Goal: Task Accomplishment & Management: Manage account settings

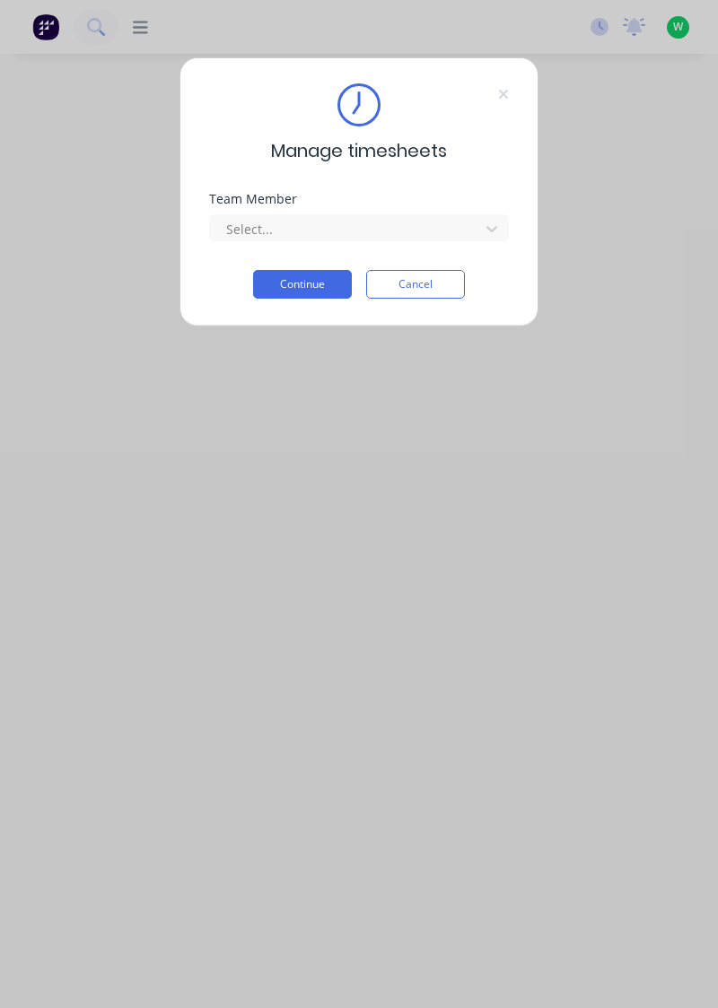
click at [717, 1005] on div "Manage timesheets Team Member Select... Continue Cancel" at bounding box center [359, 504] width 718 height 1008
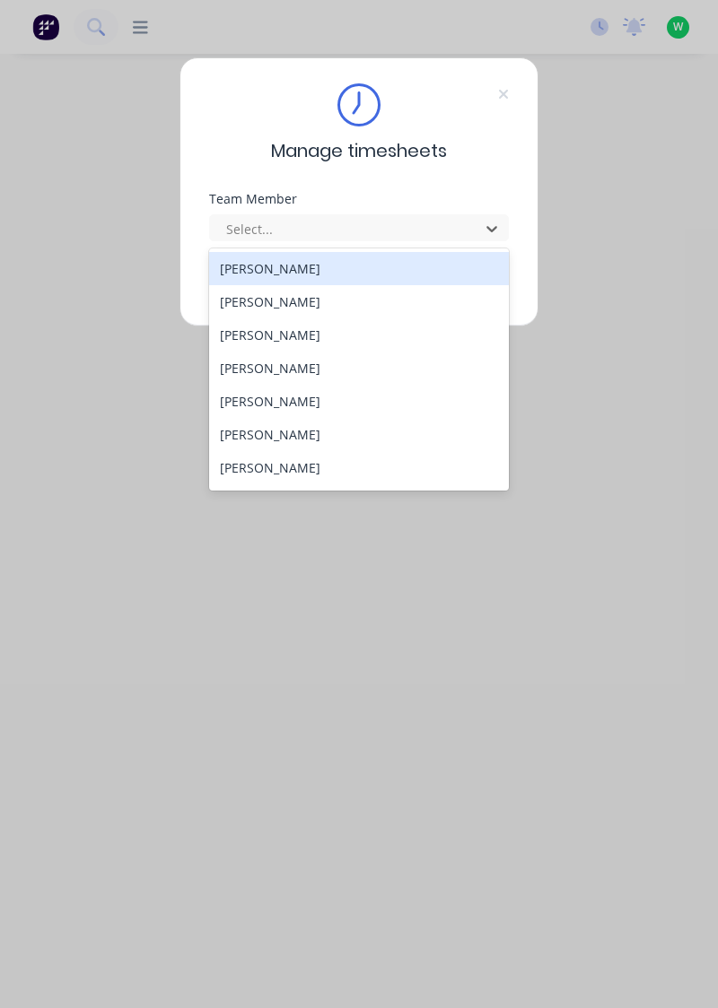
click at [269, 267] on div "[PERSON_NAME]" at bounding box center [359, 268] width 301 height 33
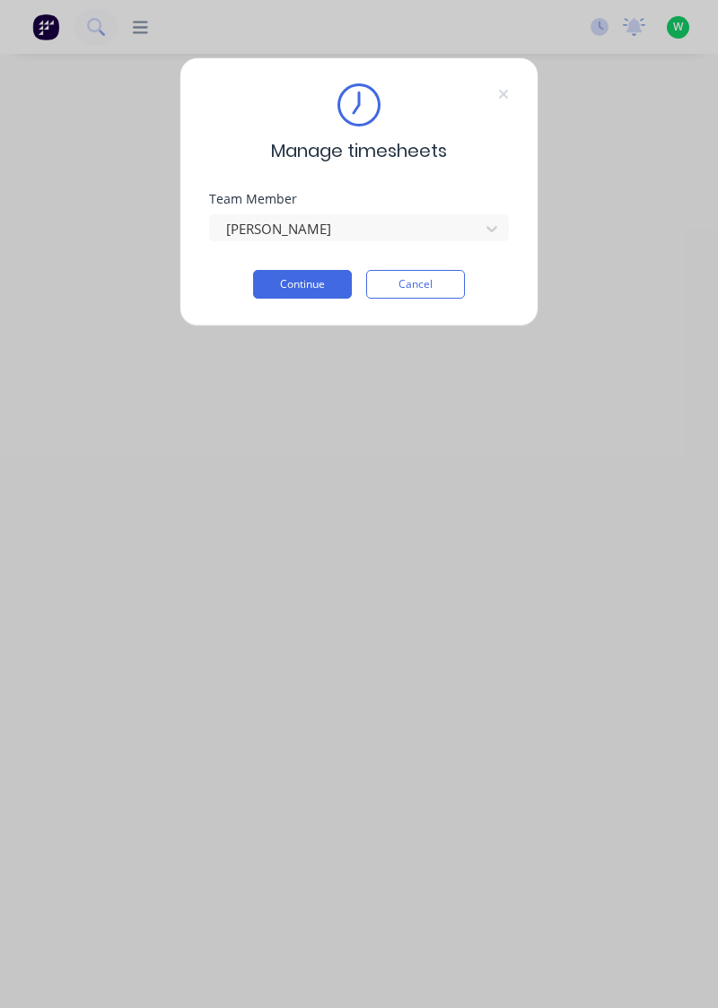
click at [297, 286] on button "Continue" at bounding box center [302, 284] width 99 height 29
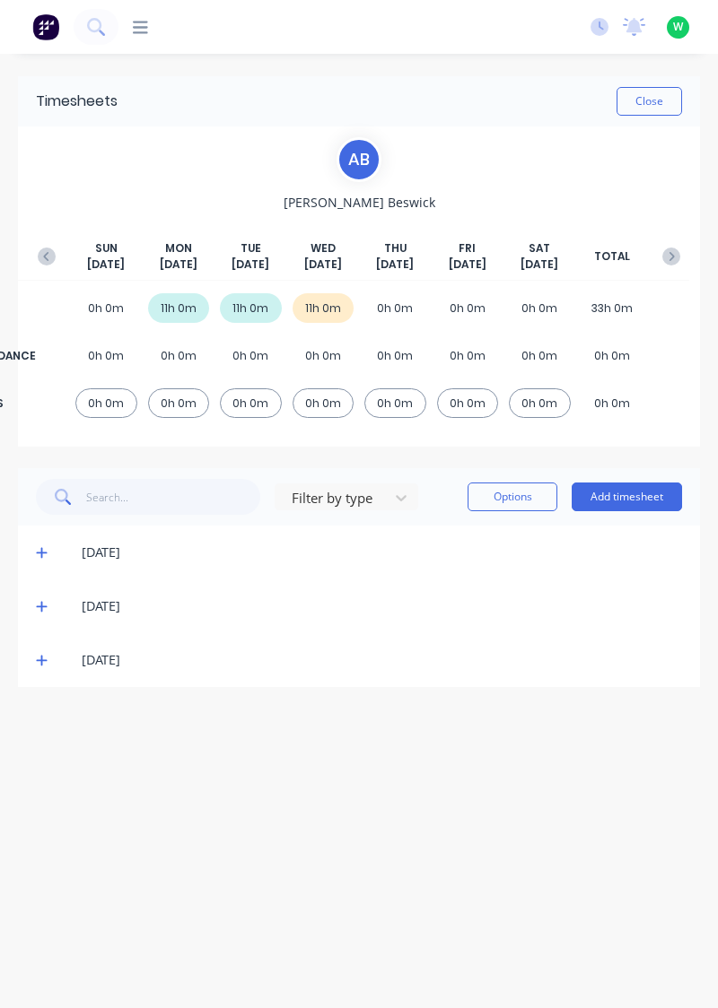
click at [649, 484] on button "Add timesheet" at bounding box center [626, 497] width 110 height 29
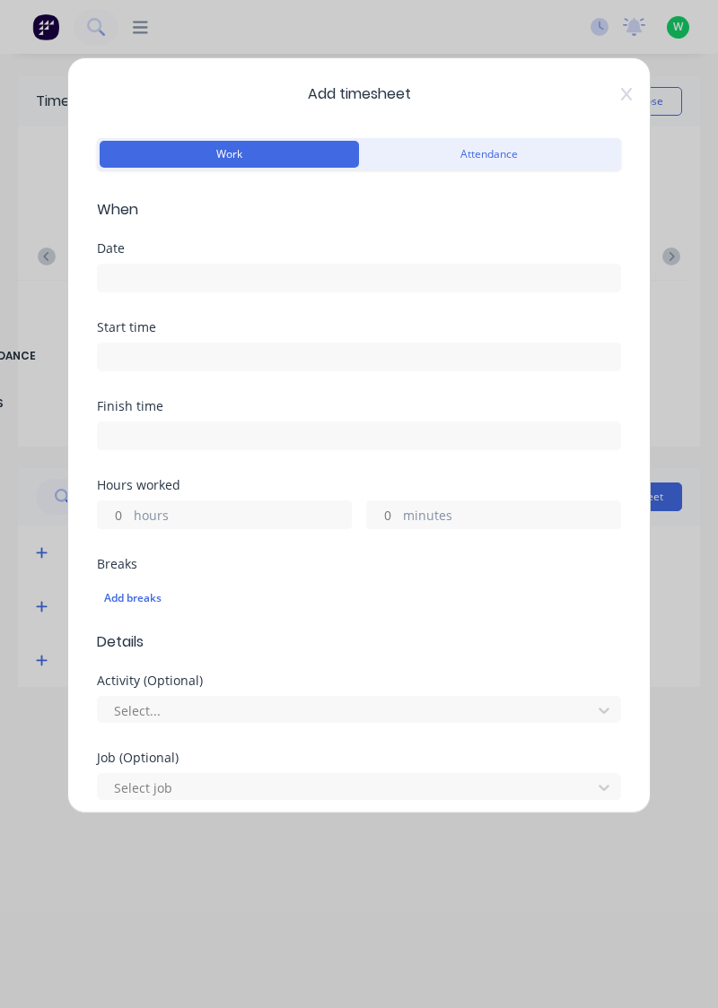
click at [260, 282] on input at bounding box center [359, 278] width 522 height 27
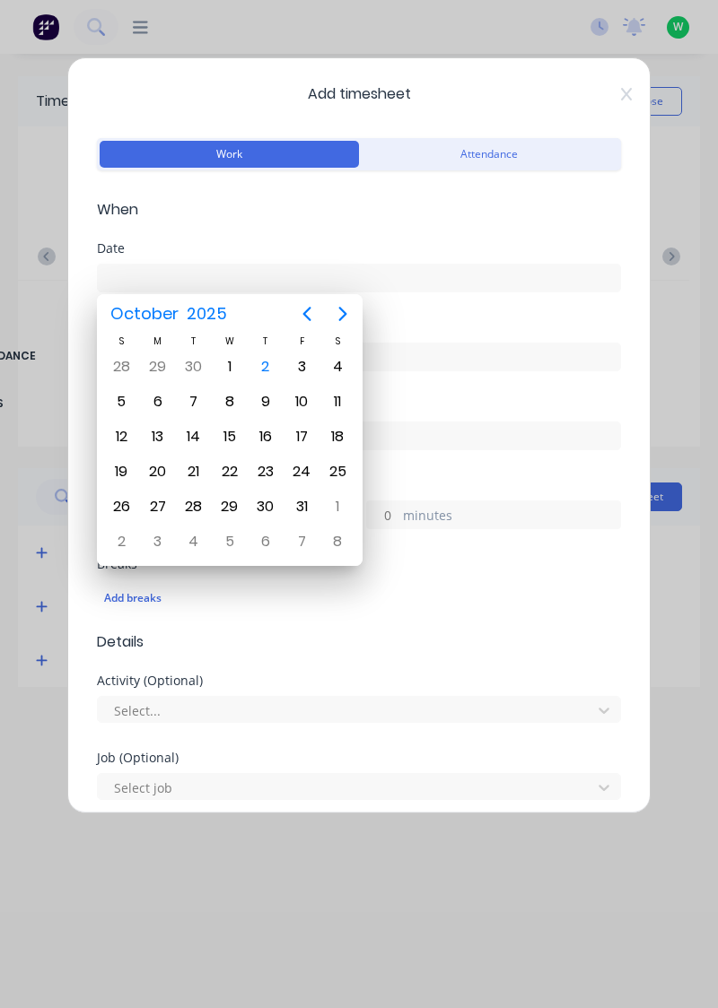
click at [266, 381] on div "2" at bounding box center [266, 367] width 36 height 34
type input "[DATE]"
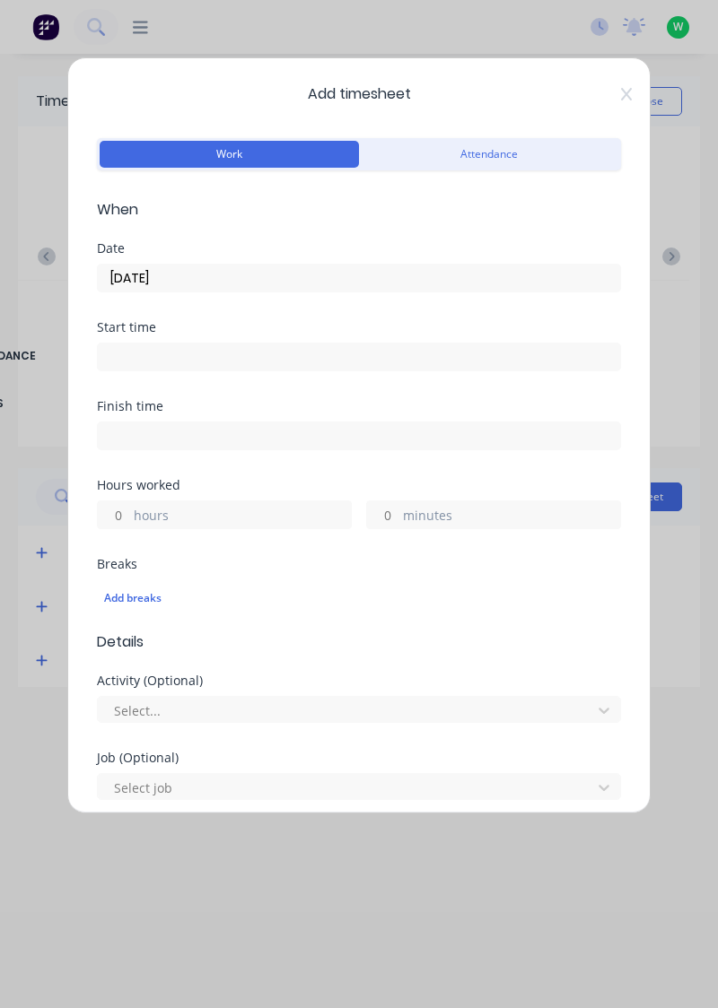
click at [200, 506] on label "hours" at bounding box center [242, 517] width 217 height 22
click at [129, 506] on input "hours" at bounding box center [113, 514] width 31 height 27
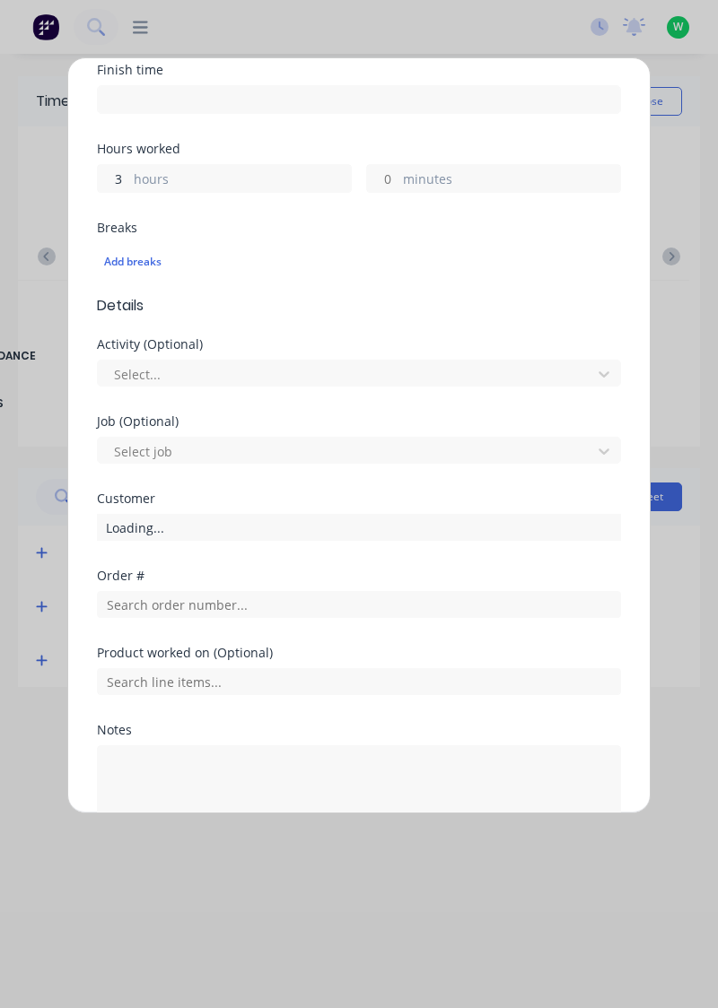
scroll to position [382, 0]
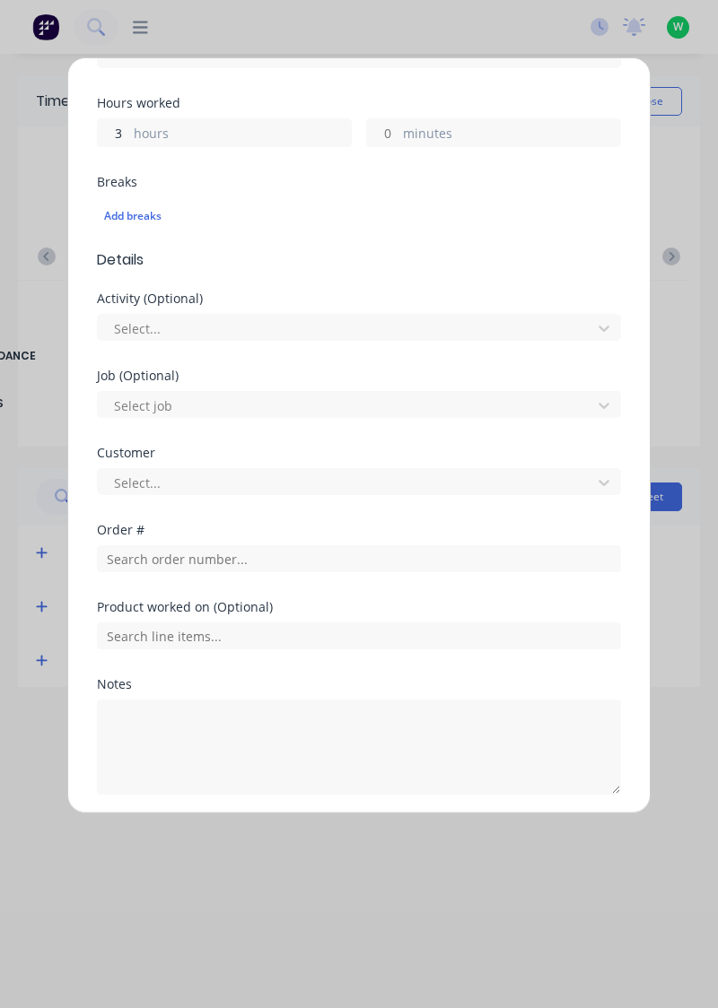
type input "3"
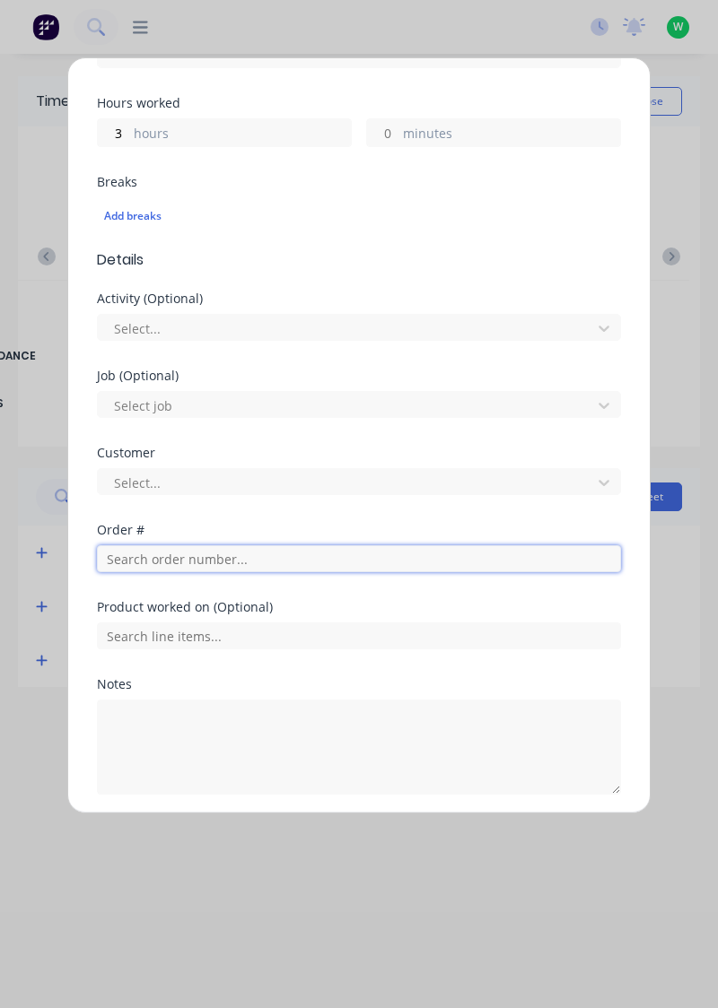
click at [230, 554] on input "text" at bounding box center [359, 558] width 524 height 27
type input "19079"
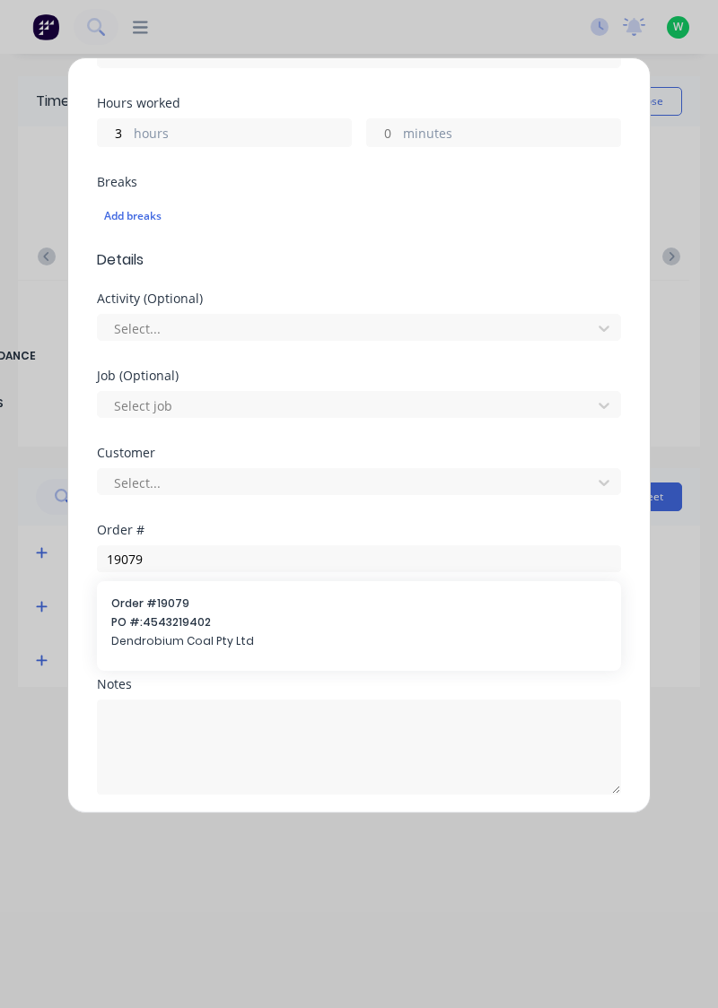
click at [199, 608] on span "Order # 19079" at bounding box center [358, 604] width 495 height 16
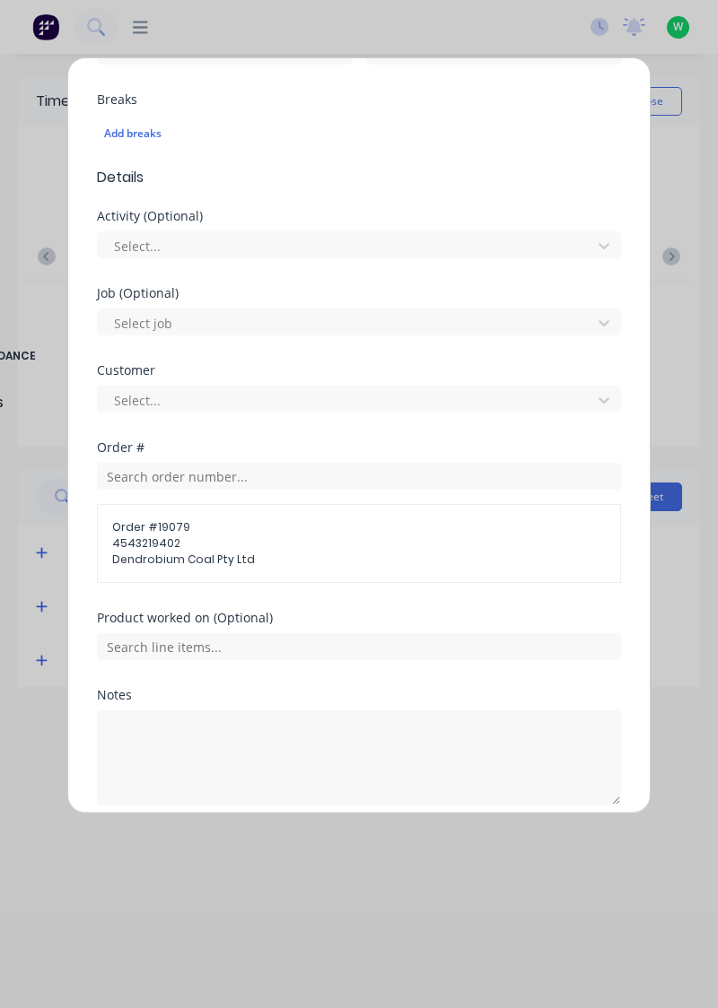
scroll to position [469, 0]
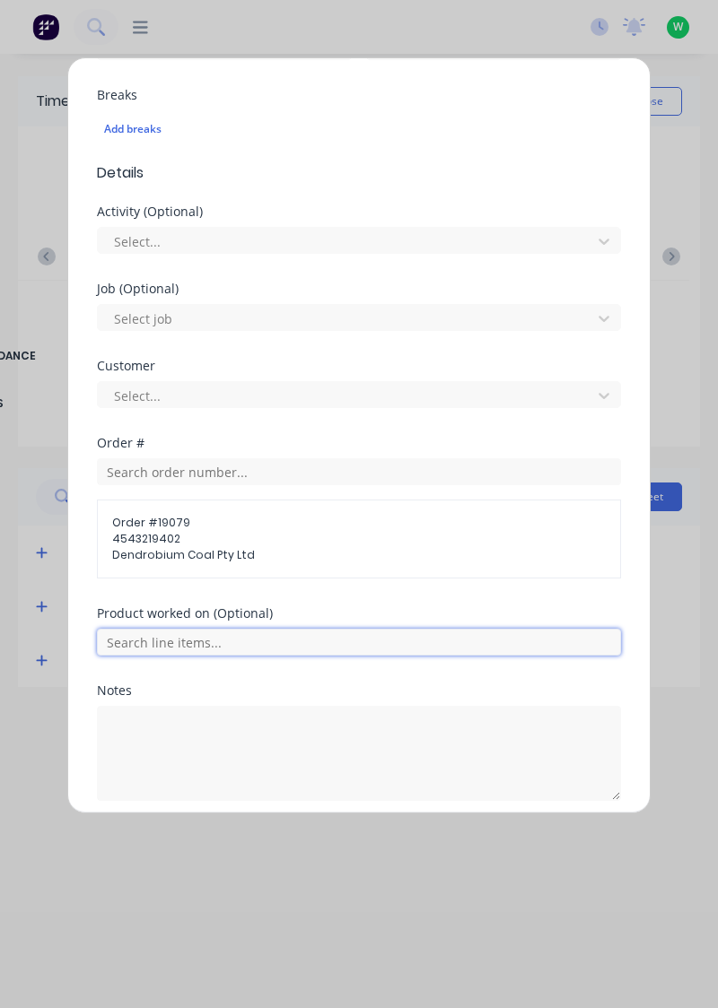
click at [250, 638] on input "text" at bounding box center [359, 642] width 524 height 27
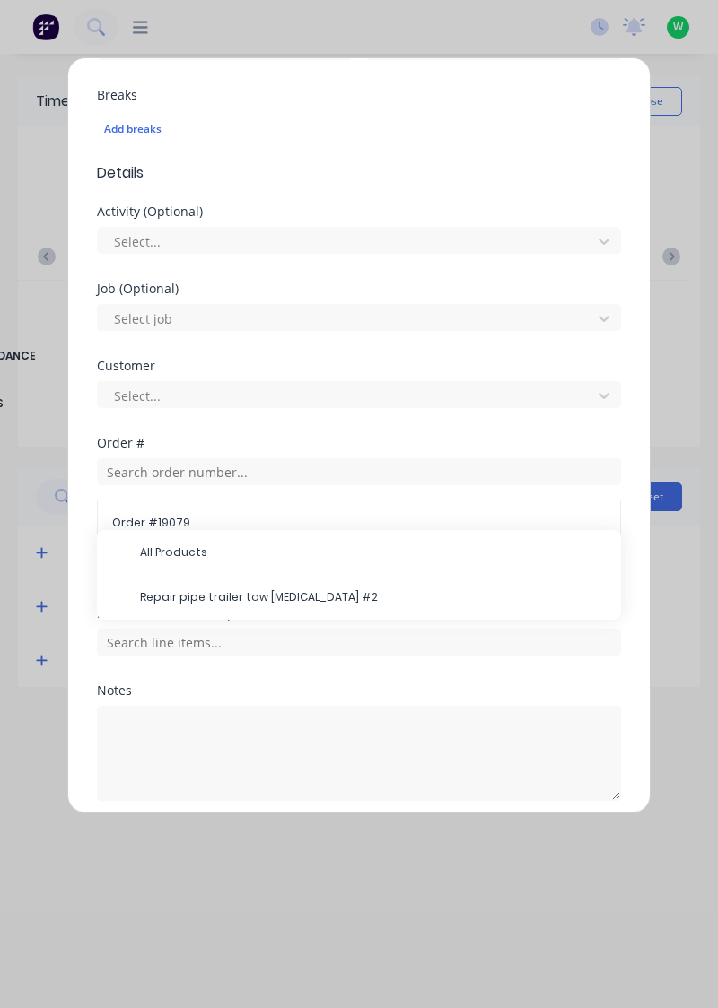
click at [277, 596] on span "Repair pipe trailer tow [MEDICAL_DATA] #2" at bounding box center [373, 597] width 466 height 16
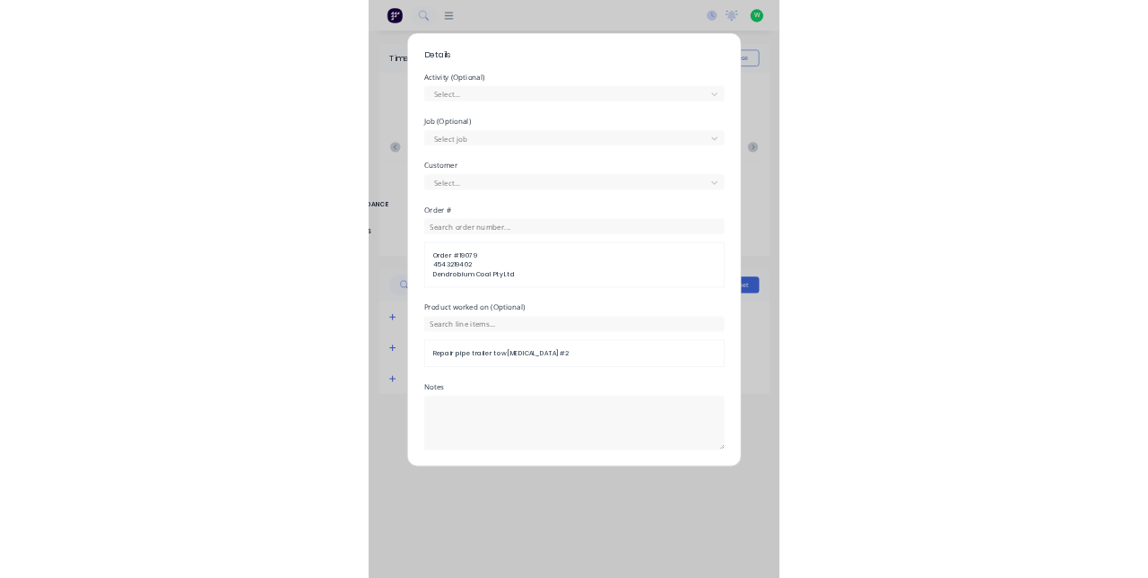
scroll to position [596, 0]
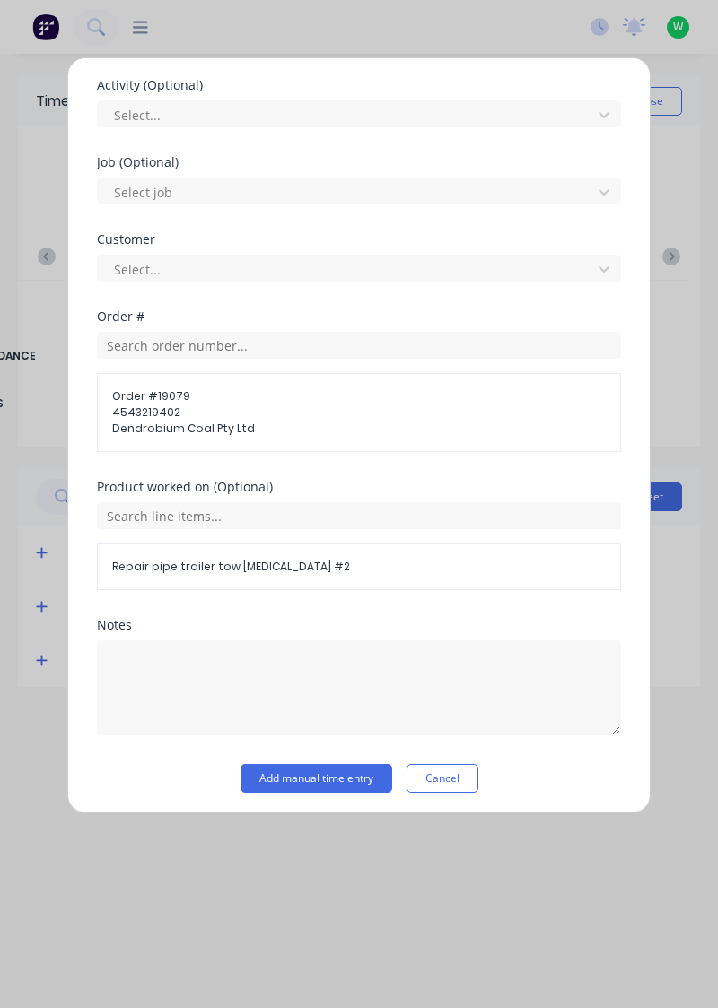
click at [357, 780] on button "Add manual time entry" at bounding box center [316, 778] width 152 height 29
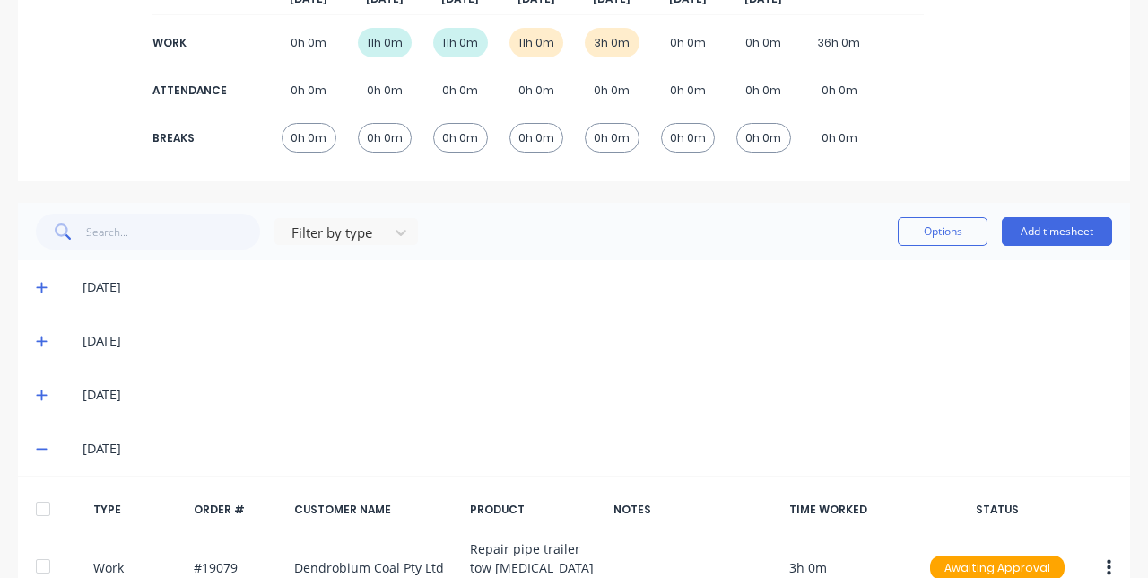
scroll to position [292, 0]
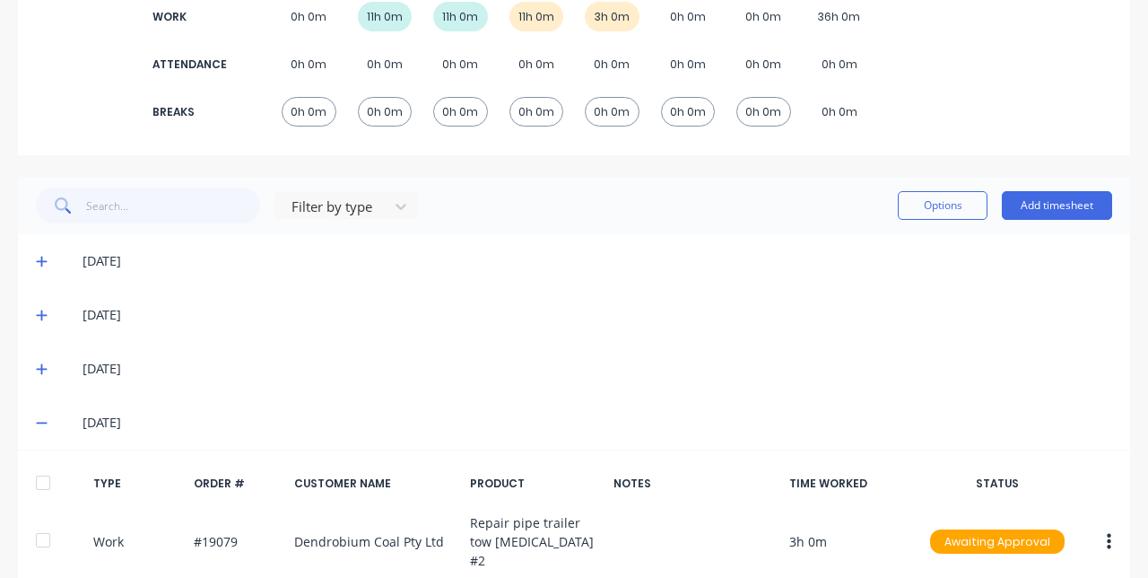
click at [717, 531] on button "button" at bounding box center [1109, 542] width 42 height 32
click at [717, 497] on div "Edit" at bounding box center [1045, 510] width 138 height 26
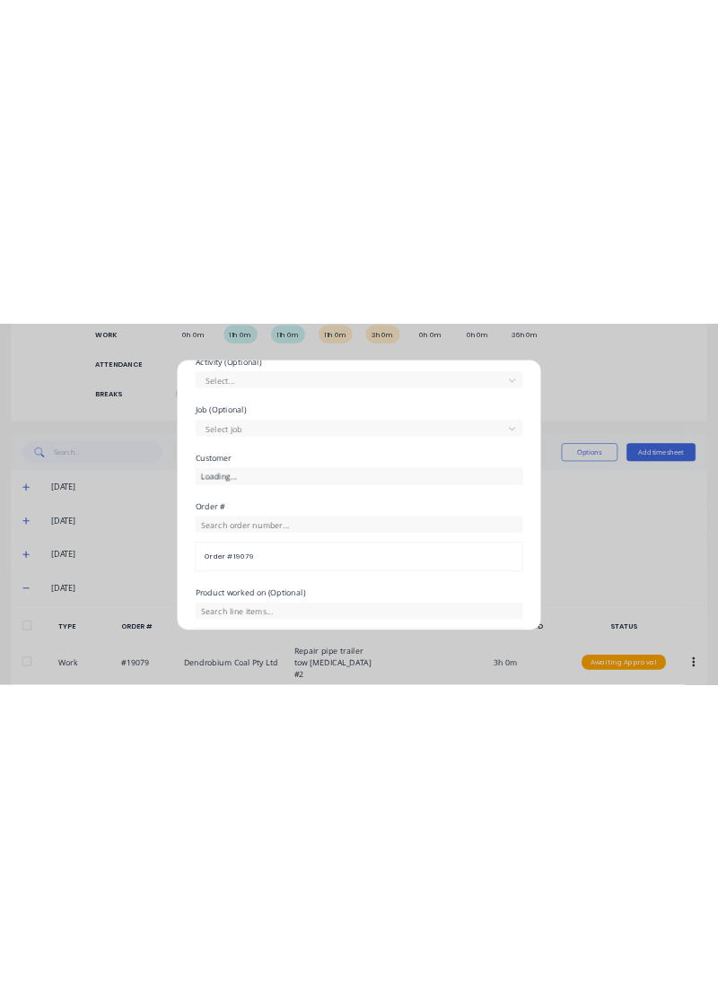
scroll to position [831, 0]
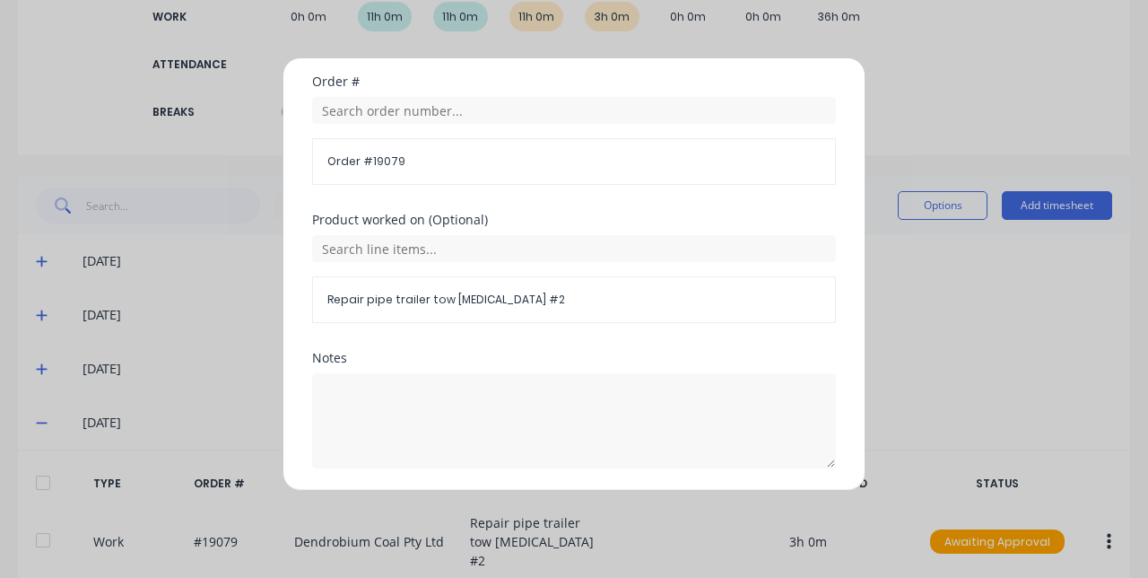
click at [561, 501] on button "Edit time tracking entry" at bounding box center [531, 511] width 153 height 29
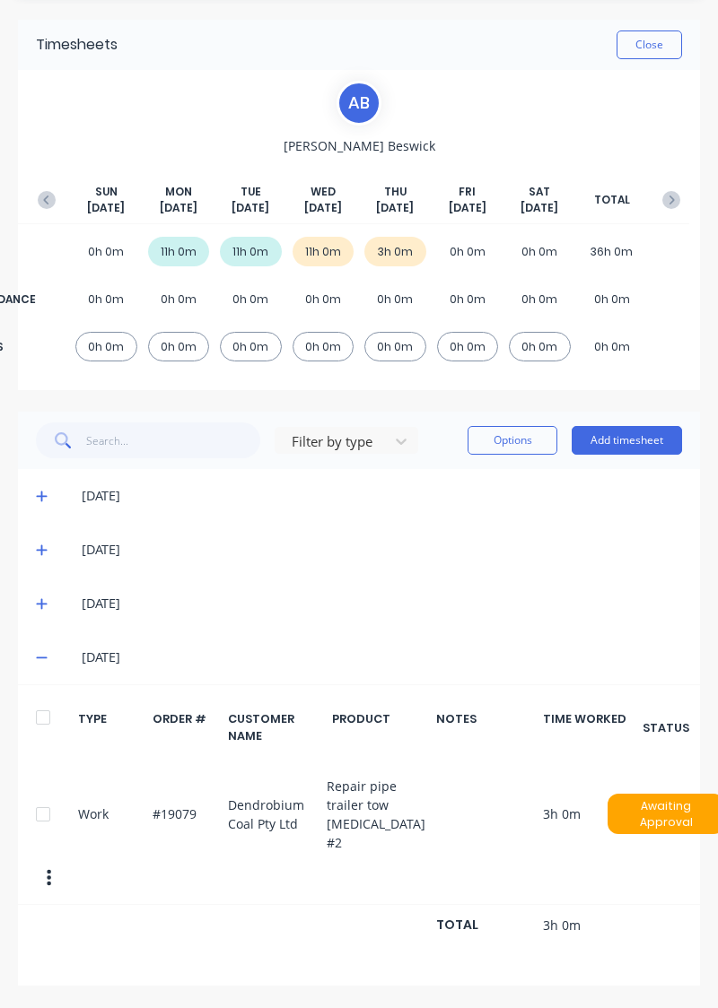
scroll to position [0, 0]
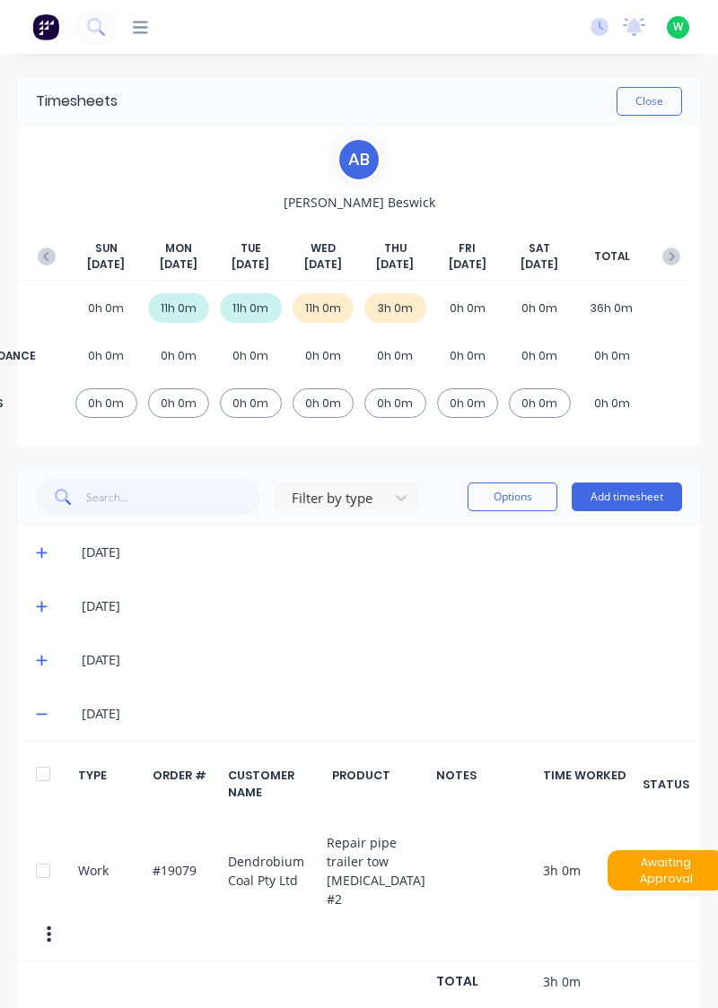
click at [660, 497] on button "Add timesheet" at bounding box center [626, 497] width 110 height 29
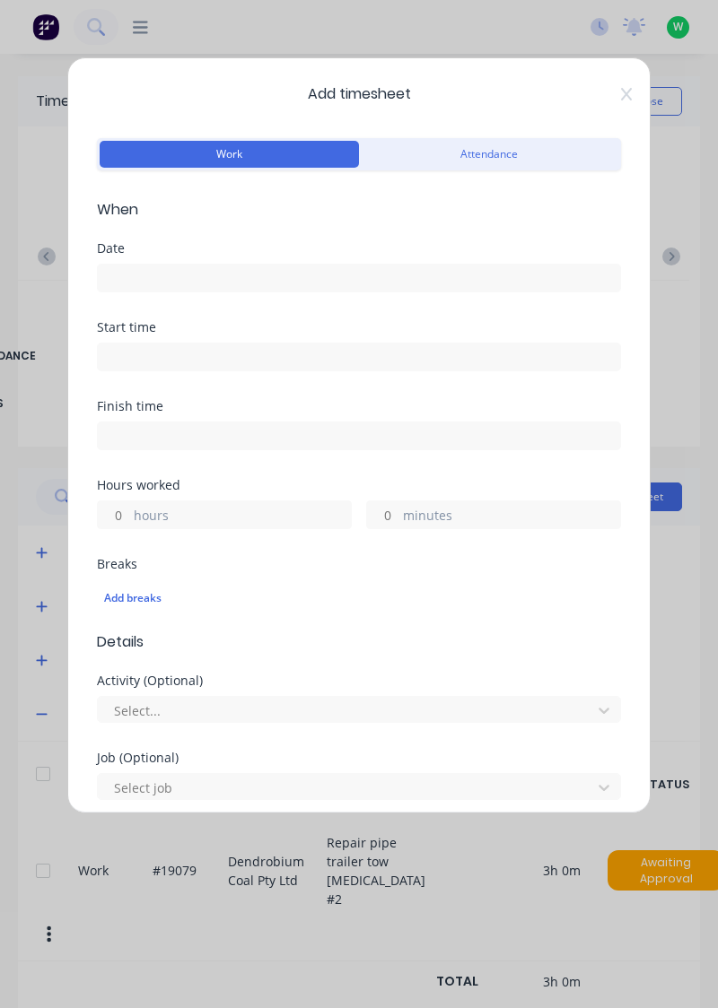
click at [378, 278] on input at bounding box center [359, 278] width 522 height 27
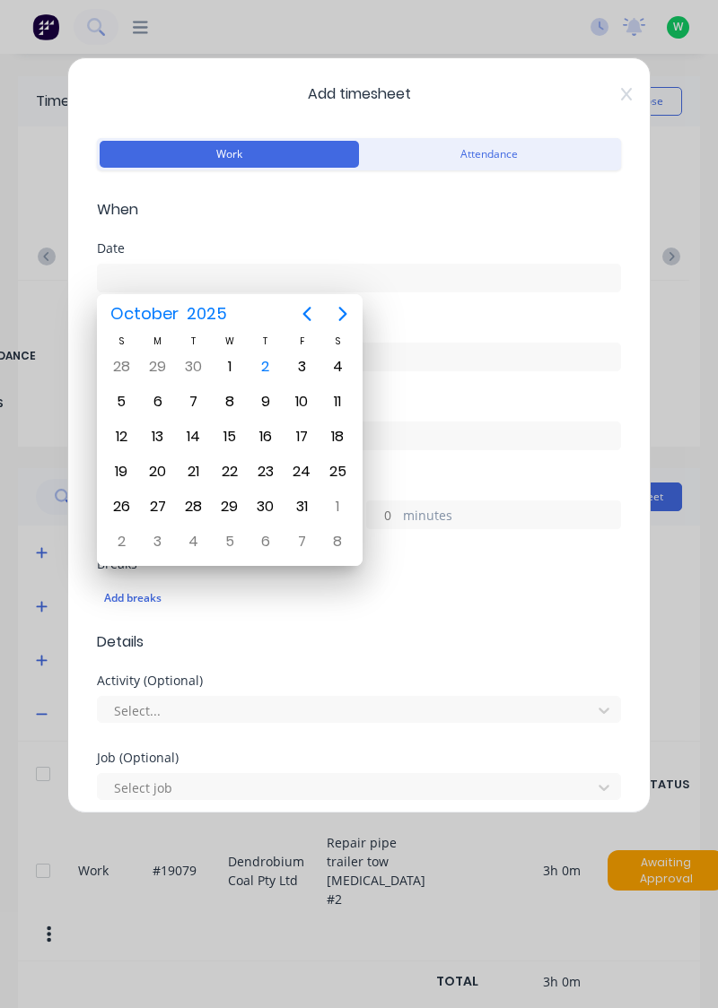
click at [262, 366] on div "2" at bounding box center [265, 366] width 27 height 27
type input "[DATE]"
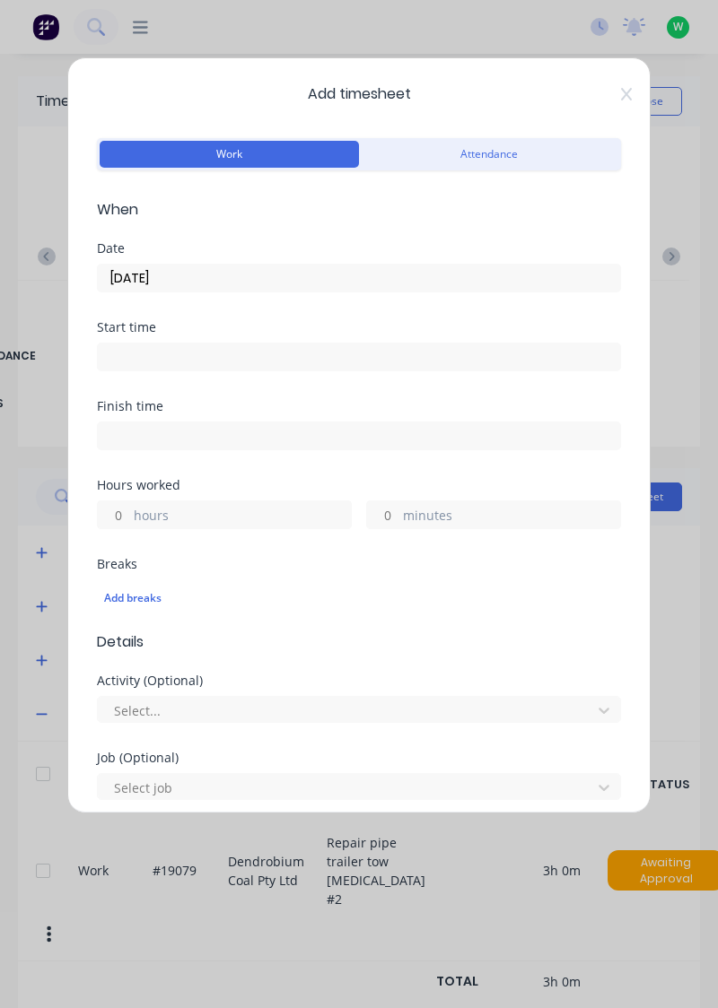
click at [251, 510] on label "hours" at bounding box center [242, 517] width 217 height 22
click at [129, 510] on input "hours" at bounding box center [113, 514] width 31 height 27
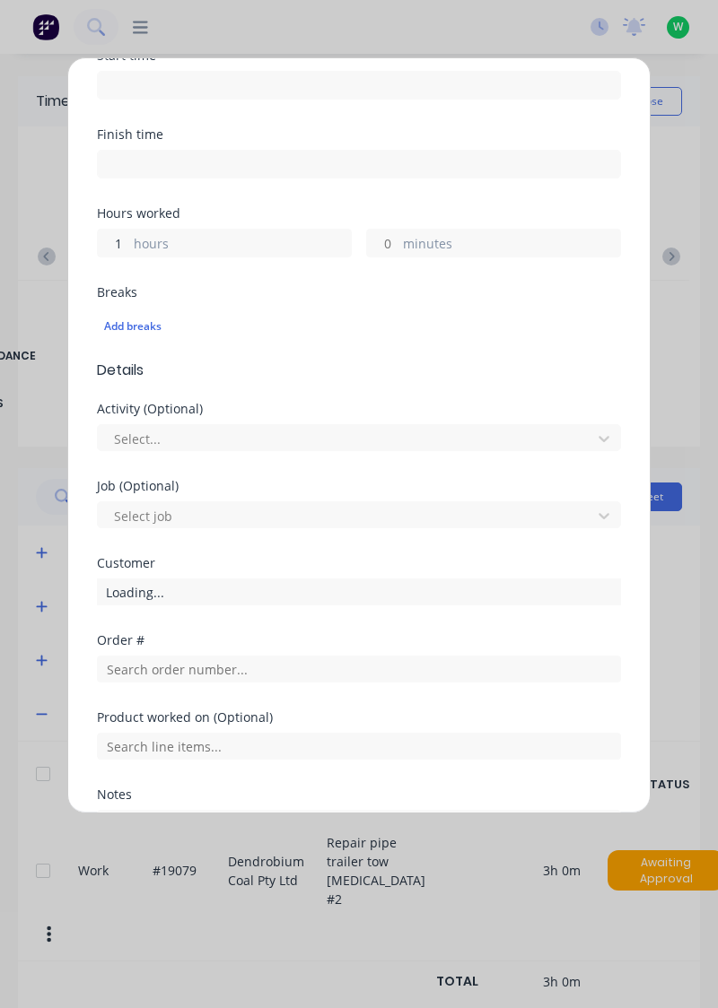
scroll to position [298, 0]
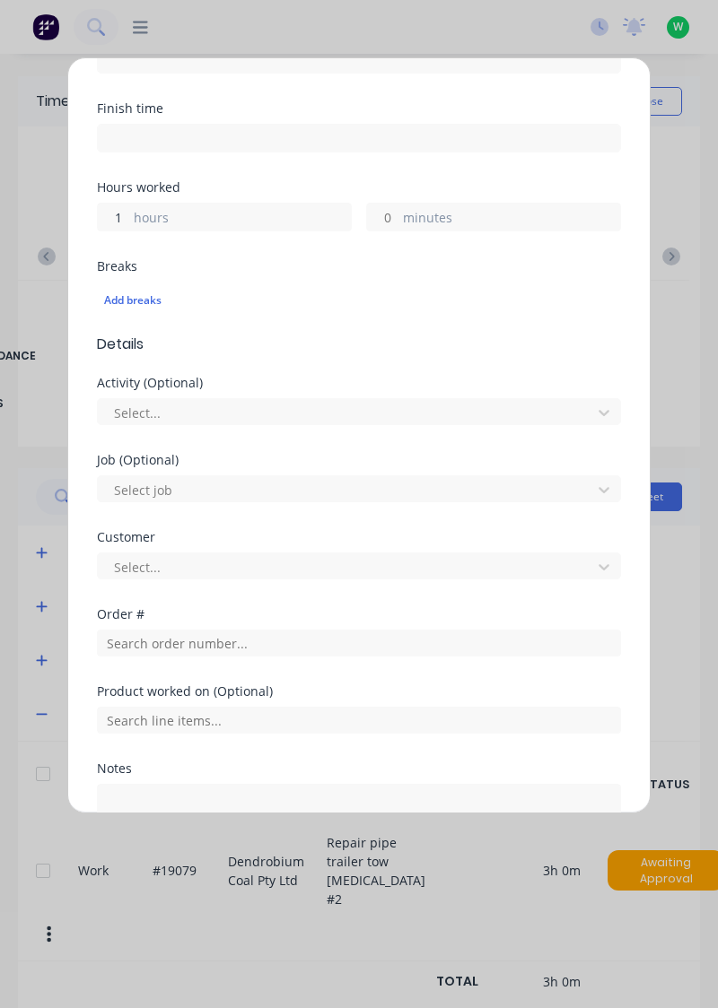
type input "1"
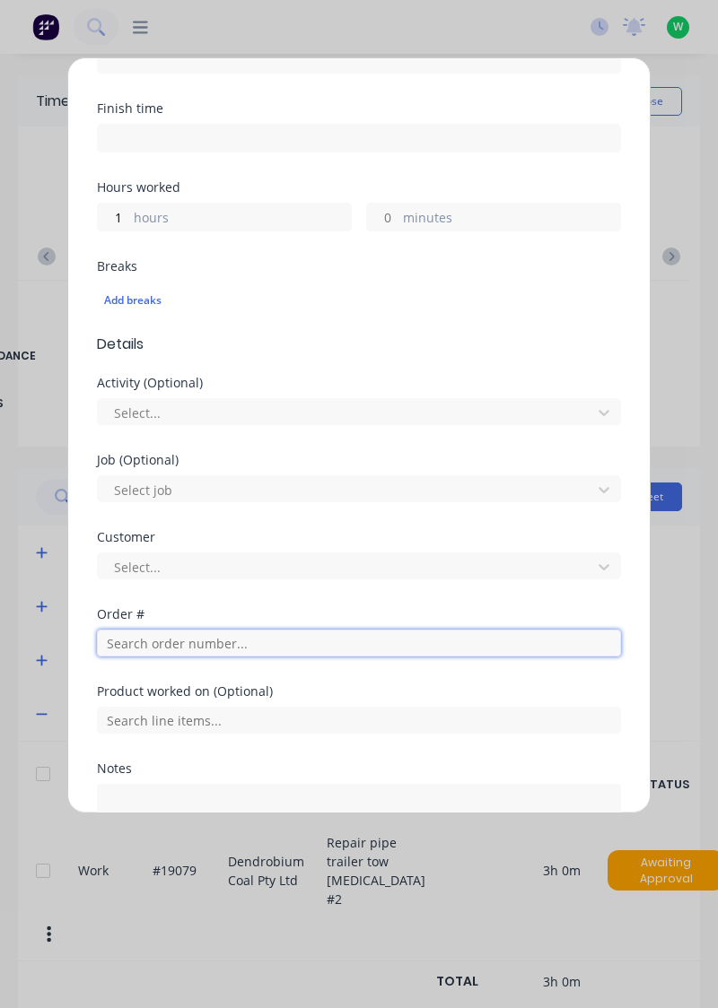
click at [228, 638] on input "text" at bounding box center [359, 643] width 524 height 27
type input "18721"
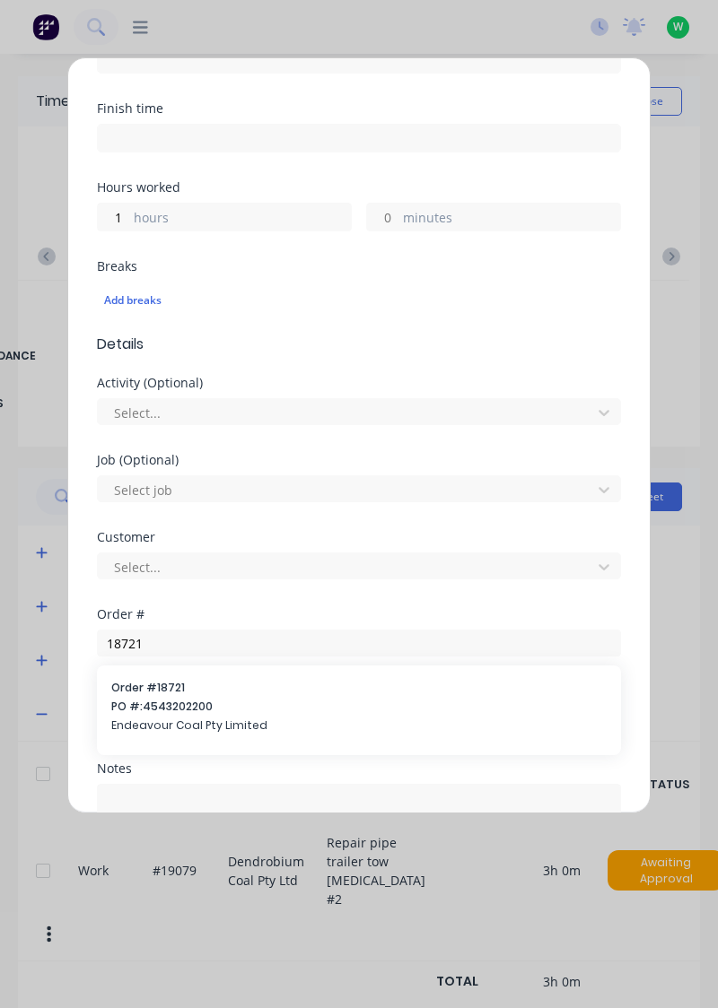
click at [216, 682] on span "Order # 18721" at bounding box center [358, 688] width 495 height 16
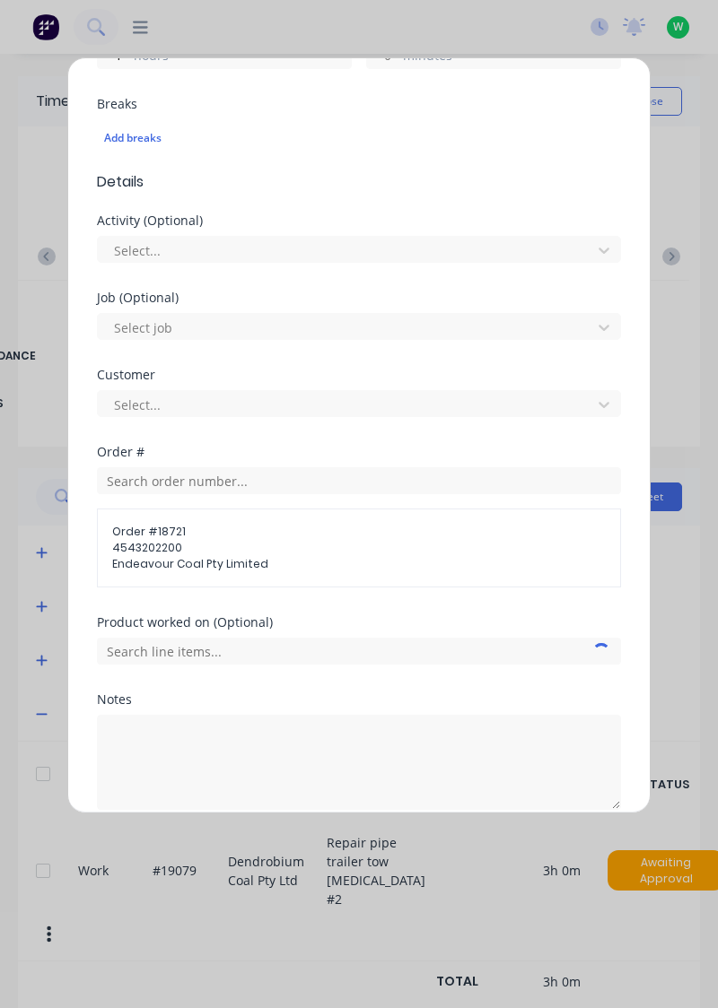
scroll to position [479, 0]
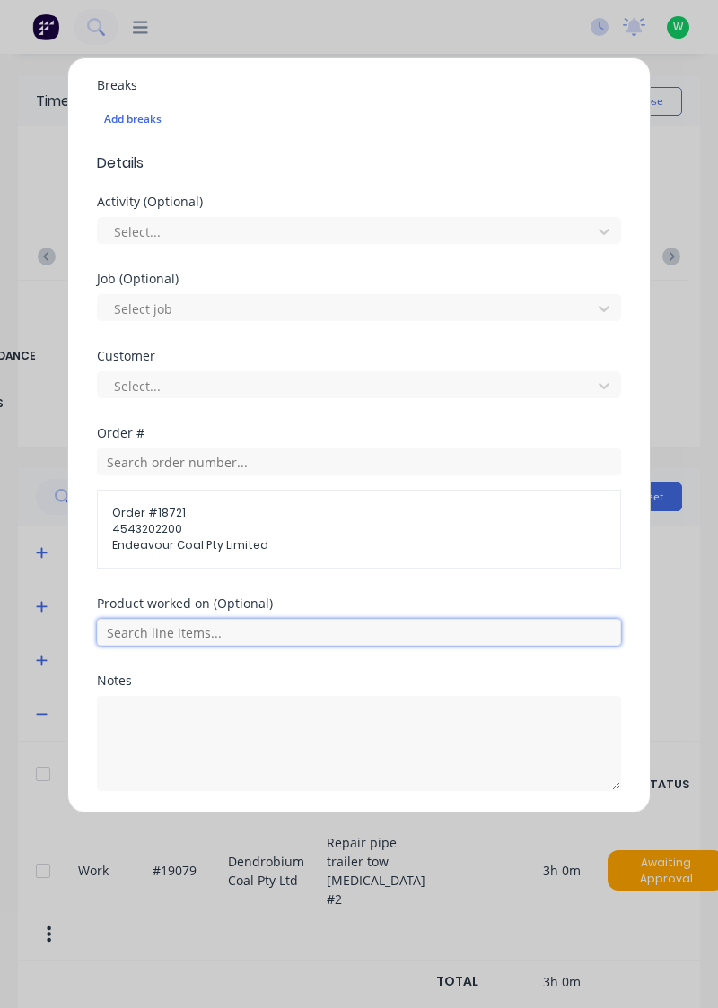
click at [290, 621] on input "text" at bounding box center [359, 632] width 524 height 27
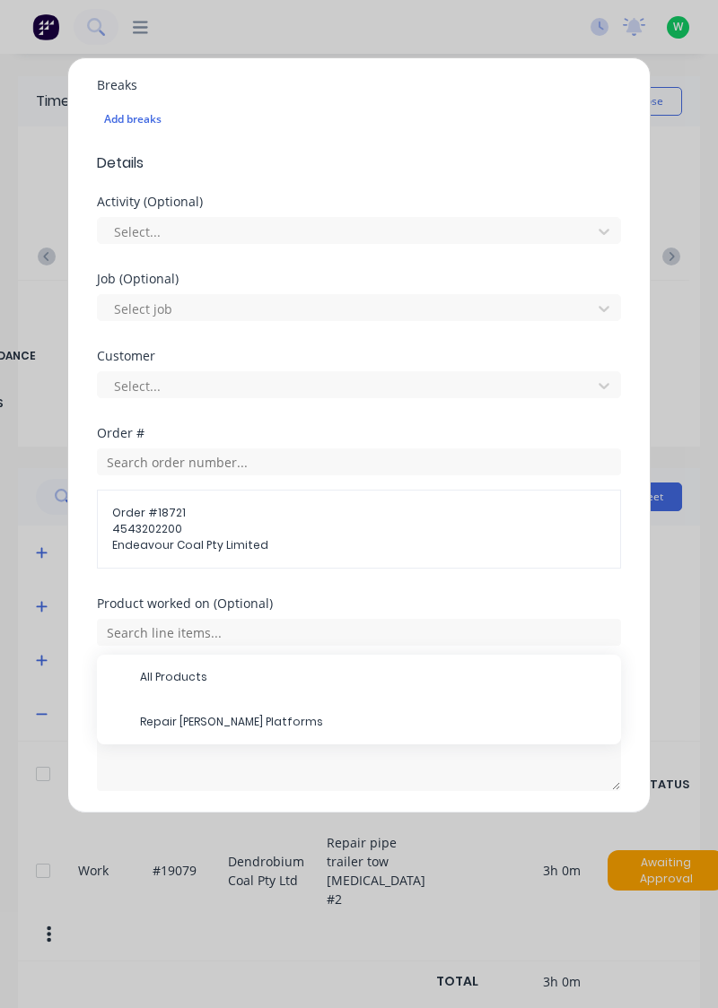
click at [236, 725] on span "Repair [PERSON_NAME] Platforms" at bounding box center [373, 722] width 466 height 16
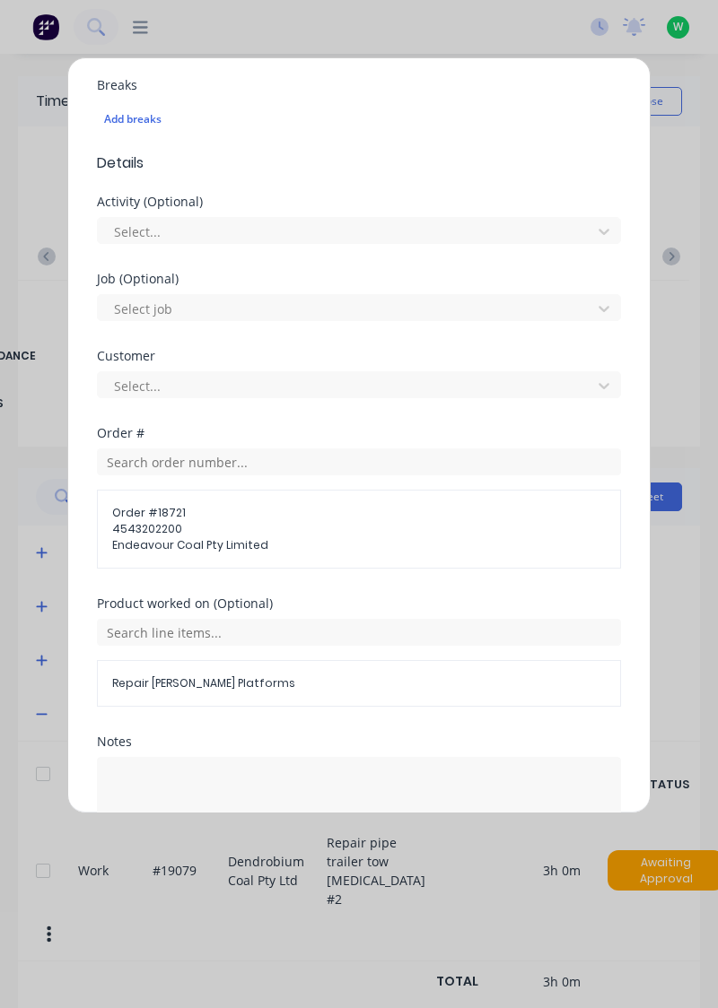
scroll to position [540, 0]
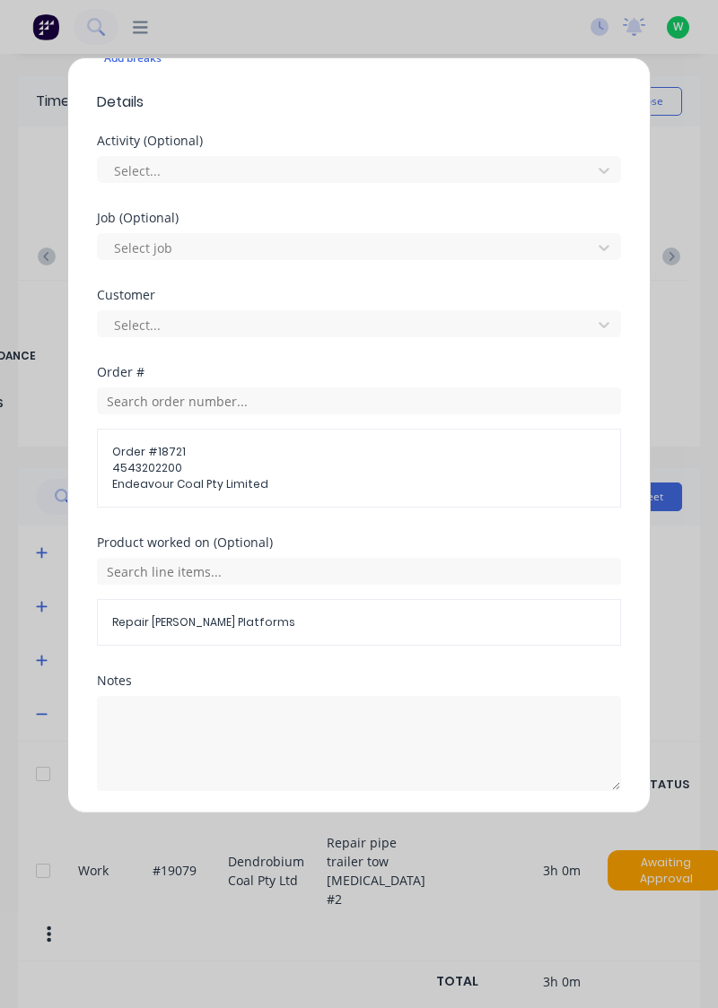
click at [315, 834] on button "Add manual time entry" at bounding box center [316, 834] width 152 height 29
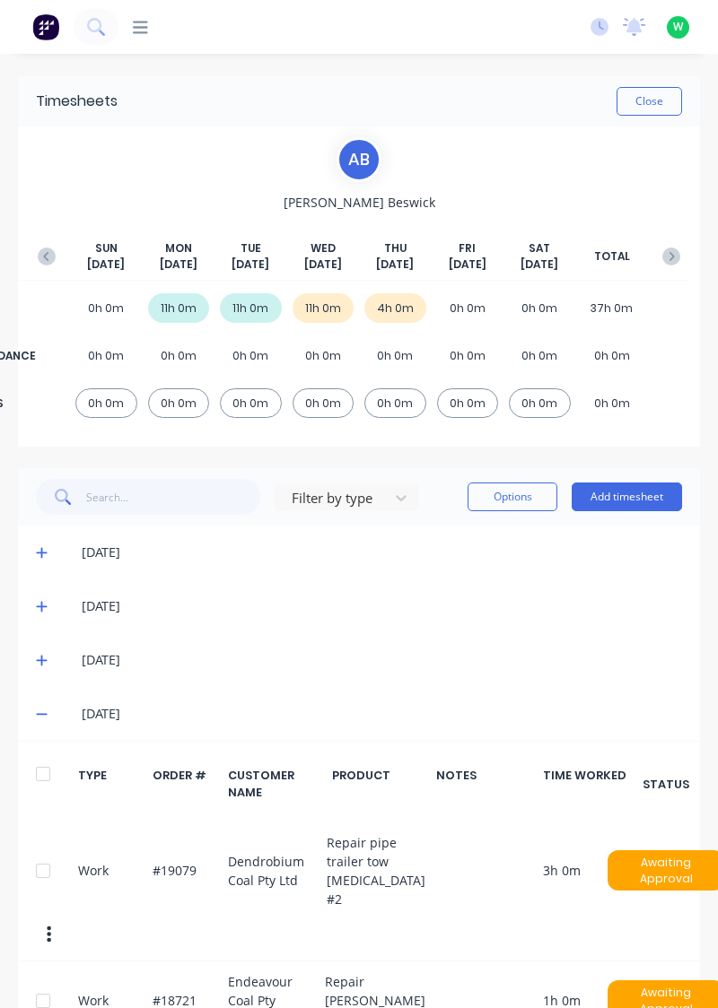
click at [636, 484] on button "Add timesheet" at bounding box center [626, 497] width 110 height 29
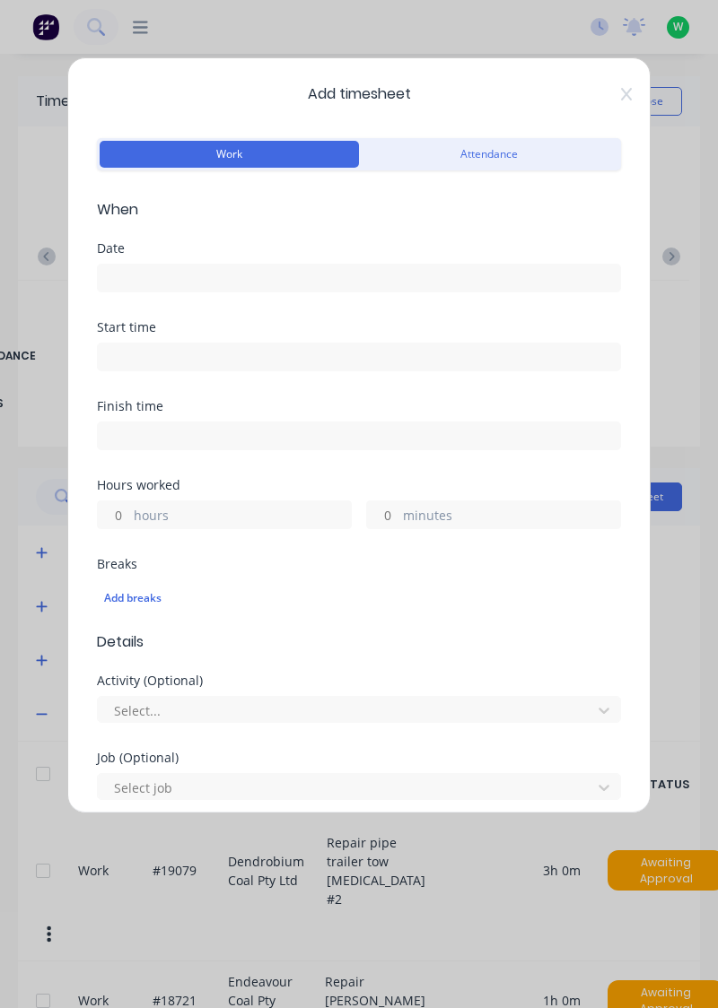
click at [358, 268] on input at bounding box center [359, 278] width 522 height 27
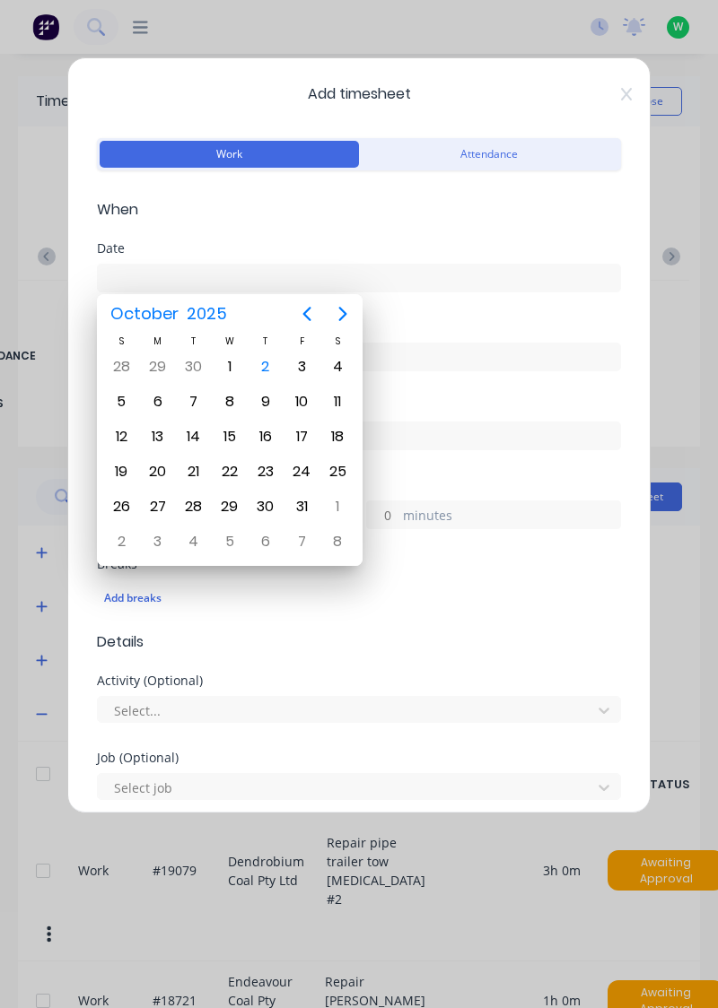
click at [258, 353] on div "2" at bounding box center [265, 366] width 27 height 27
type input "[DATE]"
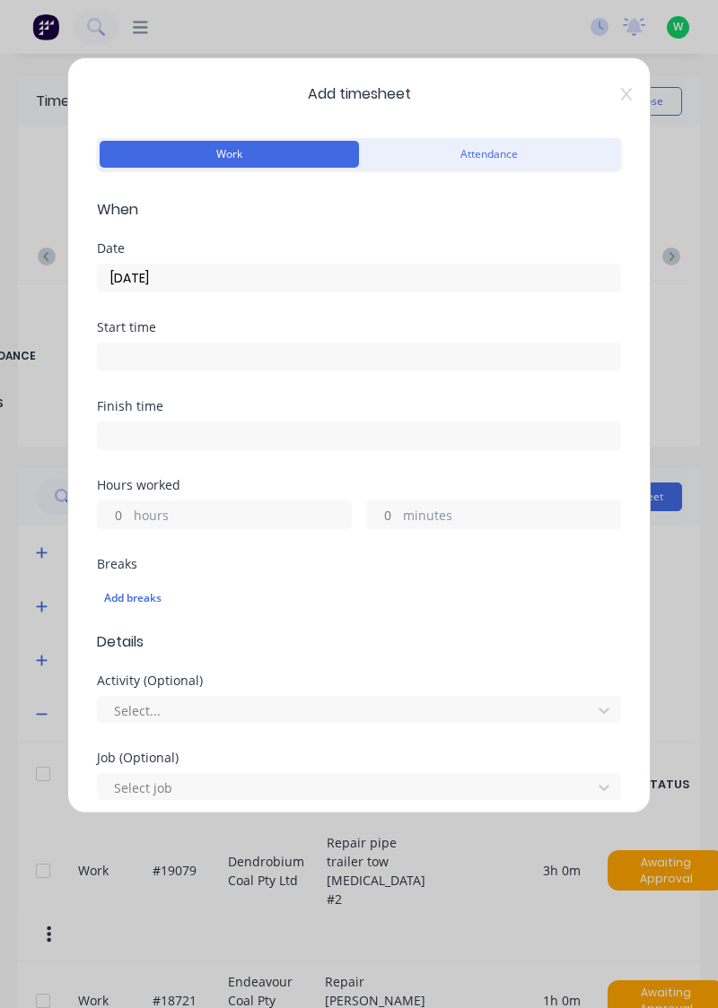
click at [247, 510] on label "hours" at bounding box center [242, 517] width 217 height 22
click at [129, 510] on input "hours" at bounding box center [113, 514] width 31 height 27
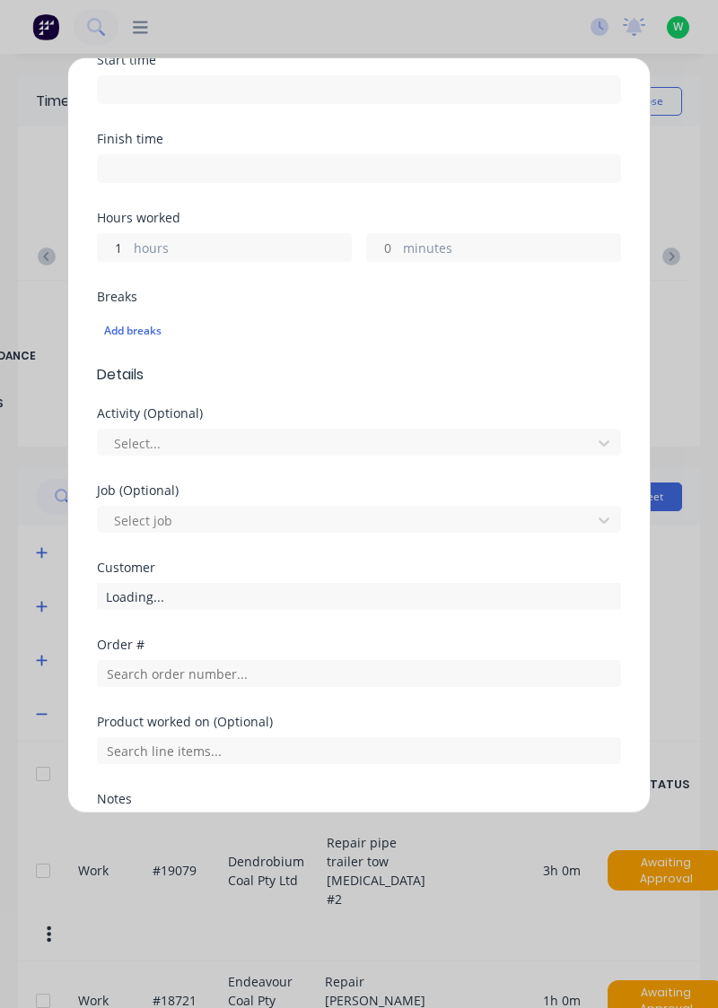
scroll to position [270, 0]
type input "1"
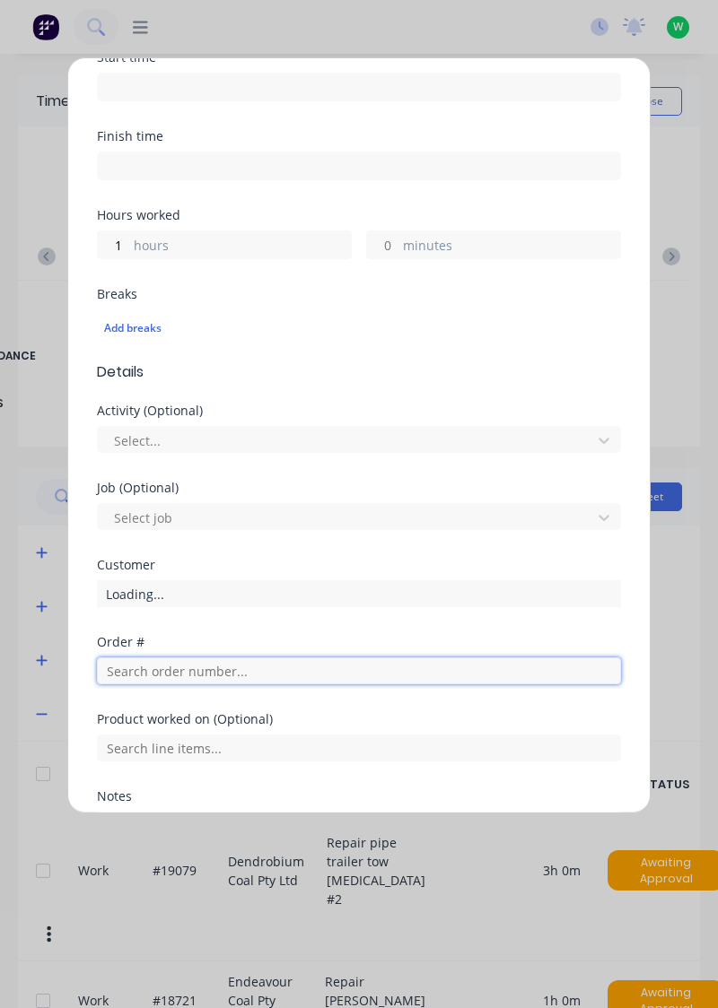
click at [239, 669] on input "text" at bounding box center [359, 671] width 524 height 27
type input "17943"
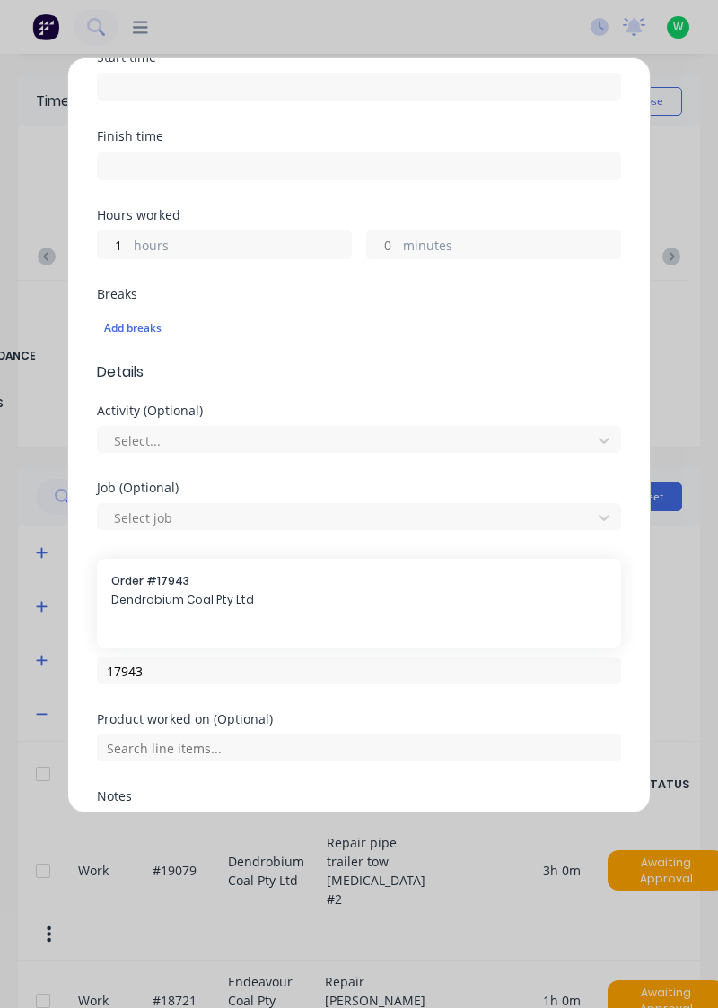
click at [221, 585] on span "Order # 17943" at bounding box center [358, 581] width 495 height 16
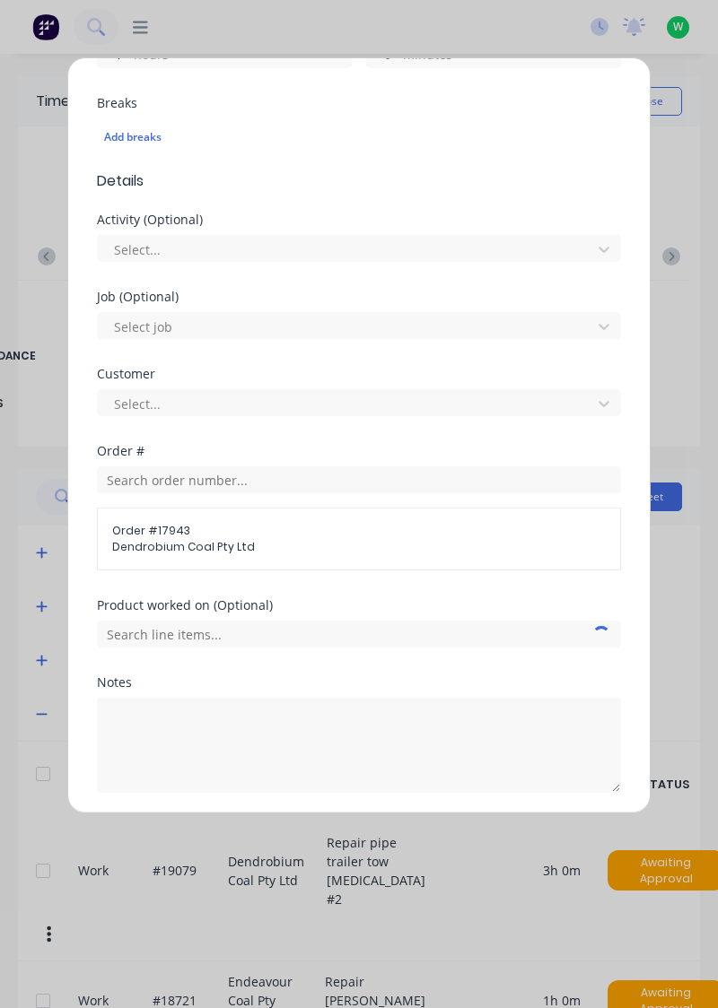
scroll to position [463, 0]
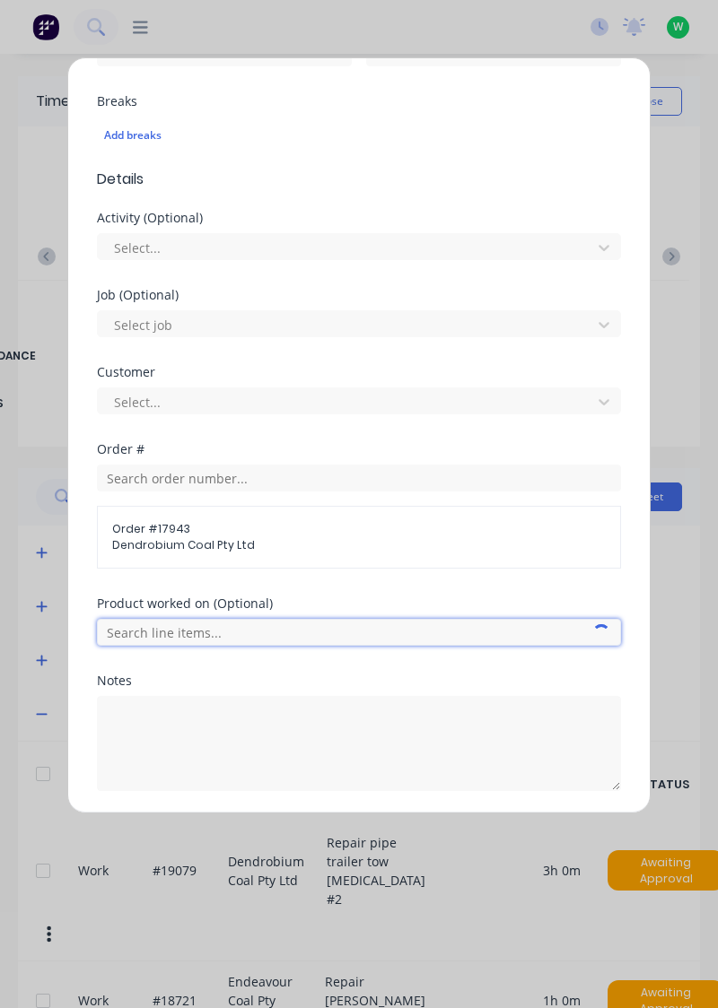
click at [289, 627] on input "text" at bounding box center [359, 632] width 524 height 27
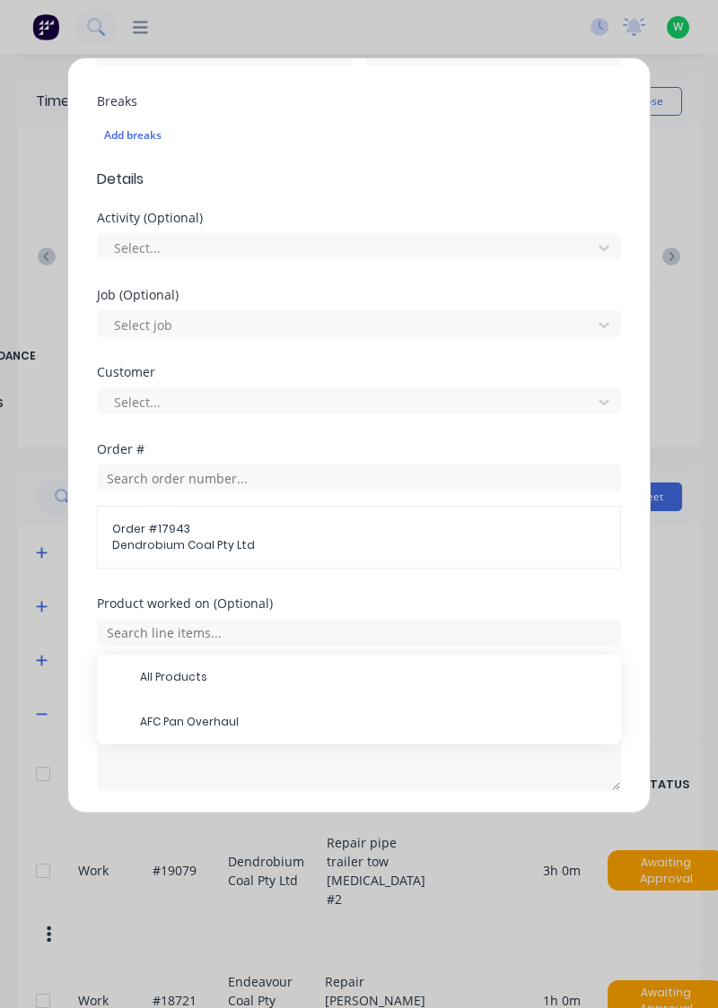
click at [228, 714] on span "AFC Pan Overhaul" at bounding box center [373, 722] width 466 height 16
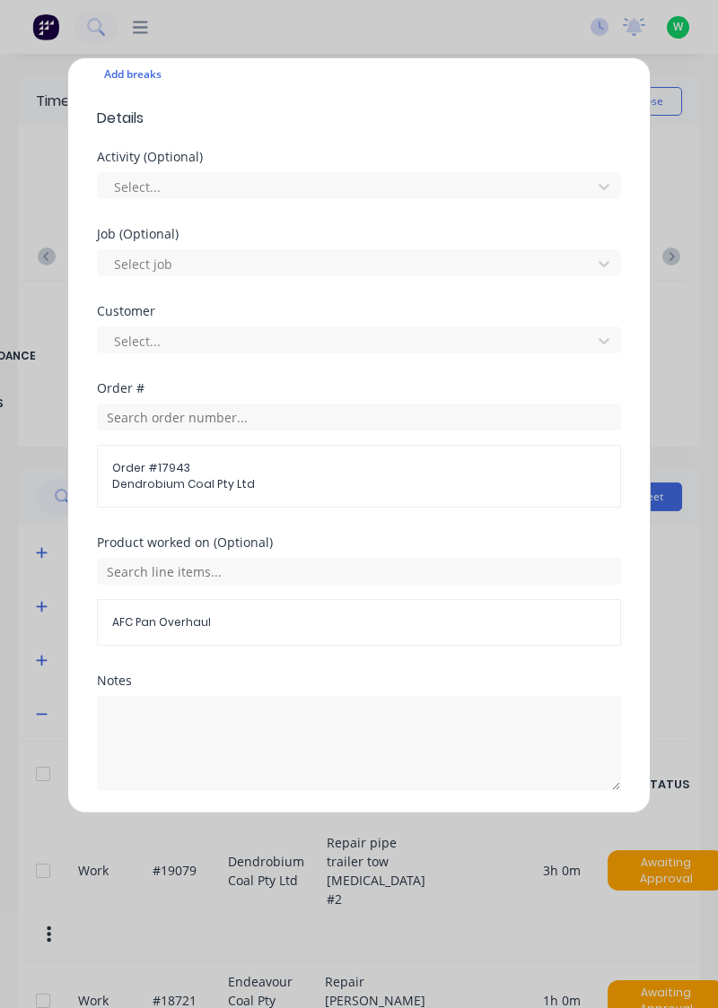
click at [346, 831] on button "Add manual time entry" at bounding box center [316, 834] width 152 height 29
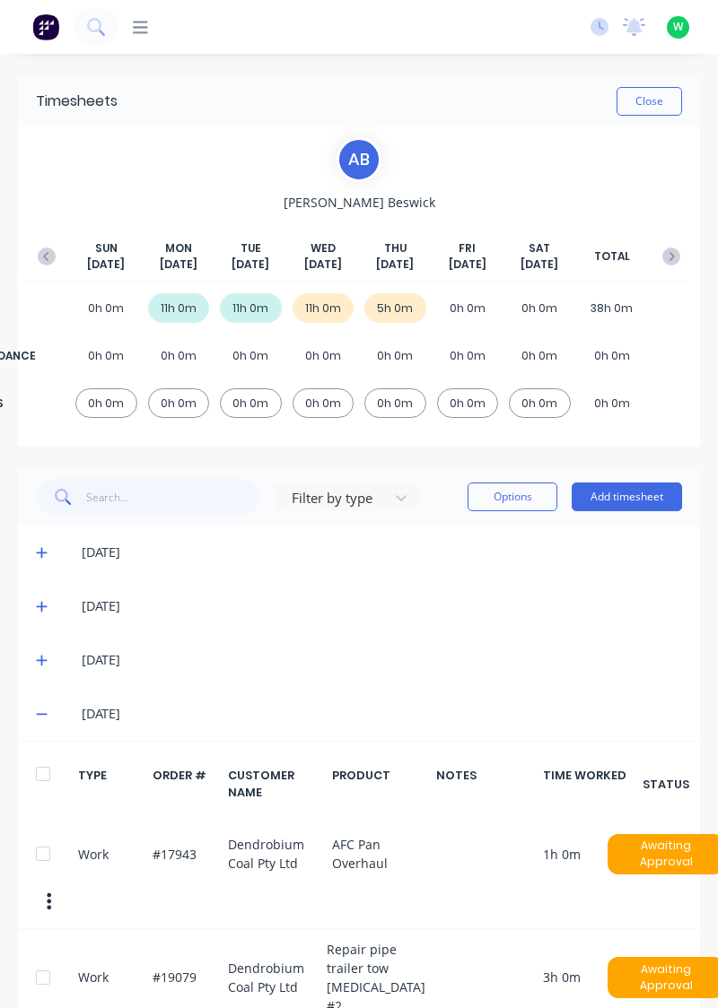
scroll to position [181, 0]
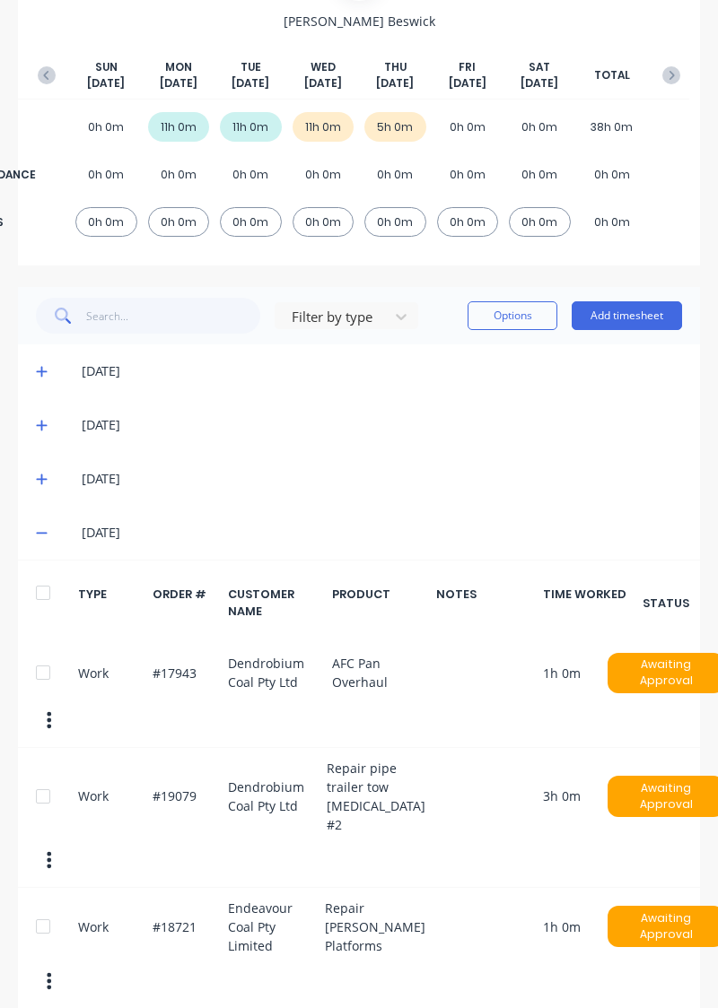
click at [637, 307] on button "Add timesheet" at bounding box center [626, 315] width 110 height 29
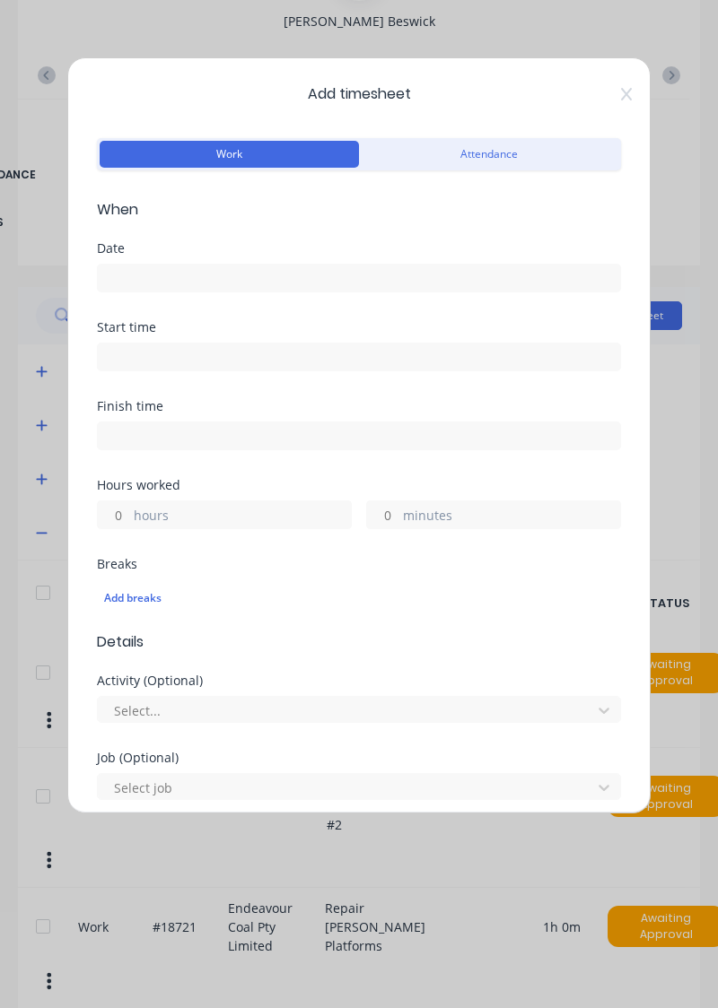
click at [350, 274] on input at bounding box center [359, 278] width 522 height 27
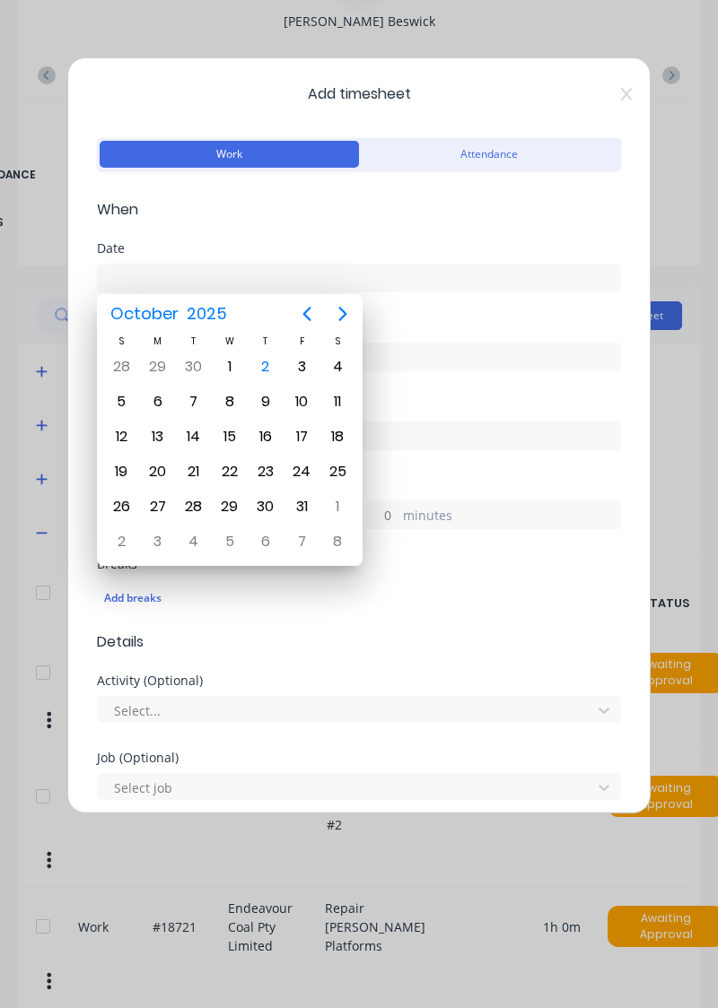
click at [259, 370] on div "2" at bounding box center [265, 366] width 27 height 27
type input "[DATE]"
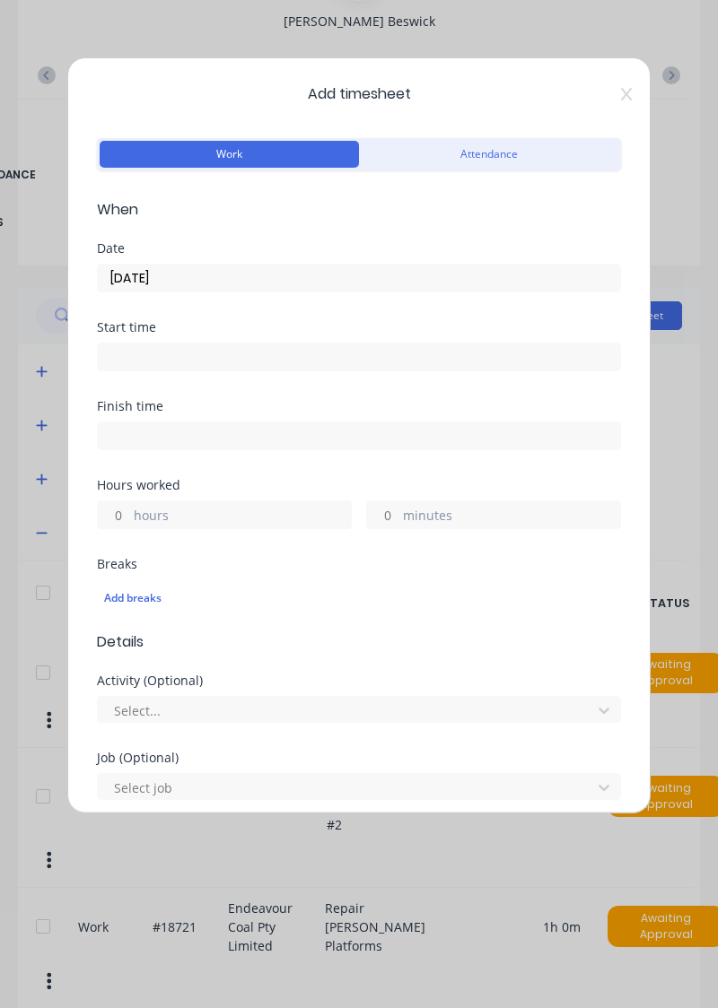
click at [308, 506] on label "hours" at bounding box center [242, 517] width 217 height 22
click at [129, 506] on input "hours" at bounding box center [113, 514] width 31 height 27
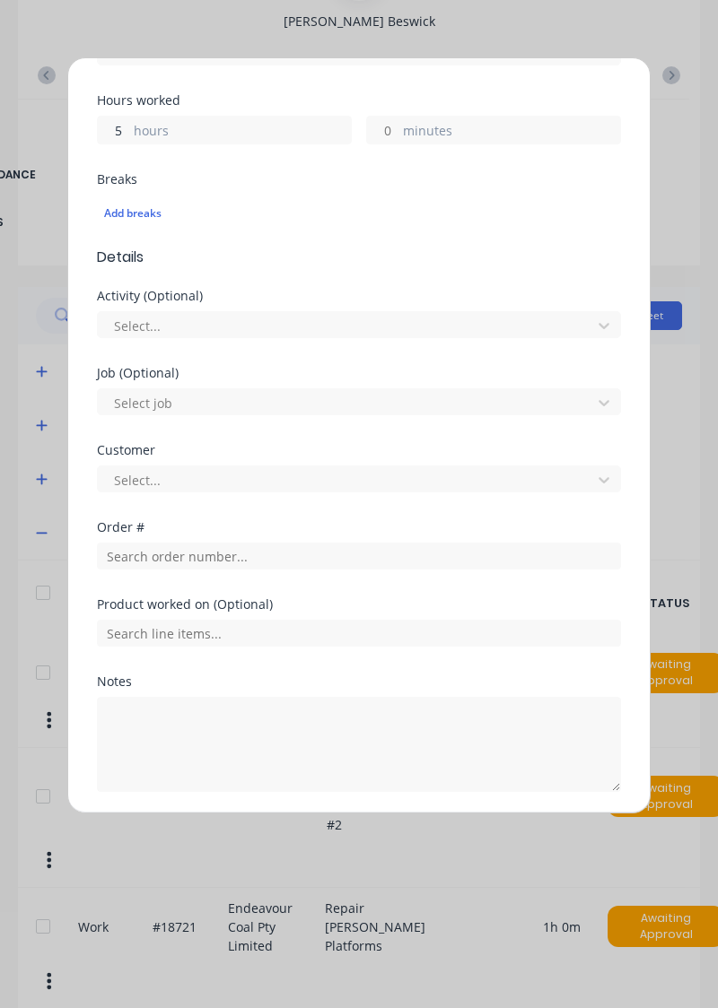
scroll to position [387, 0]
type input "5"
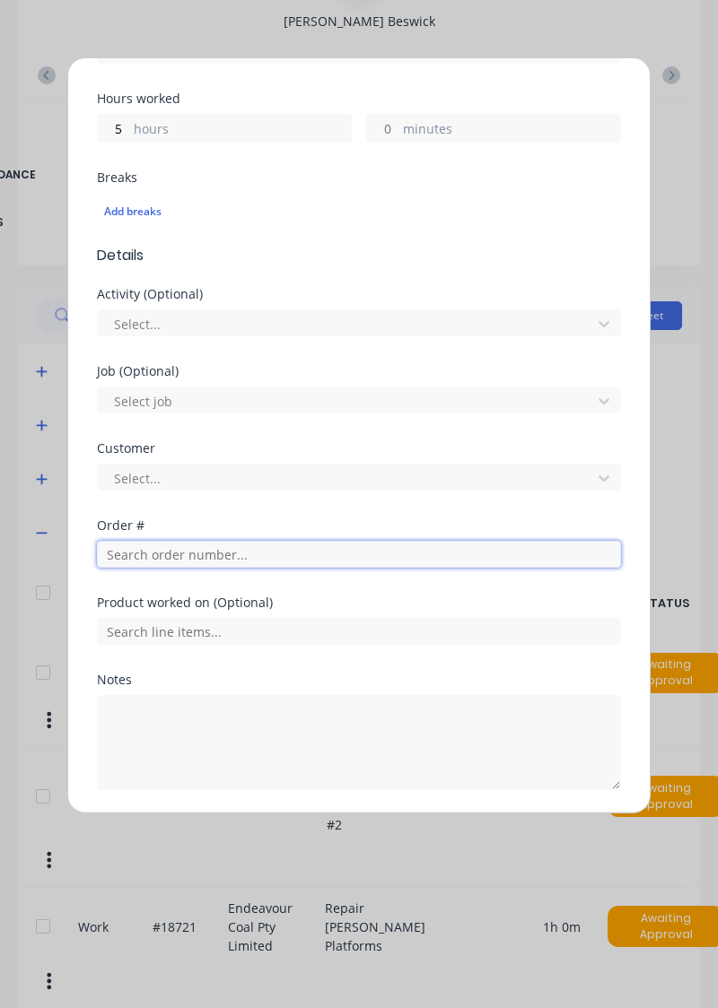
click at [266, 554] on input "text" at bounding box center [359, 554] width 524 height 27
type input "1"
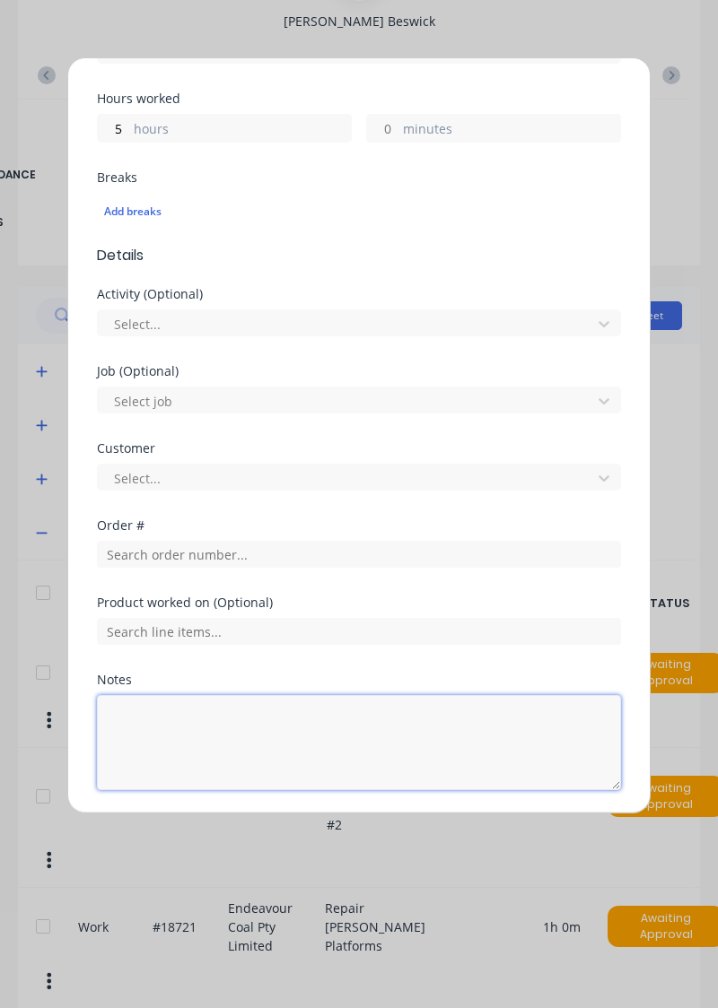
click at [248, 695] on textarea at bounding box center [359, 742] width 524 height 95
click at [179, 727] on textarea at bounding box center [359, 742] width 524 height 95
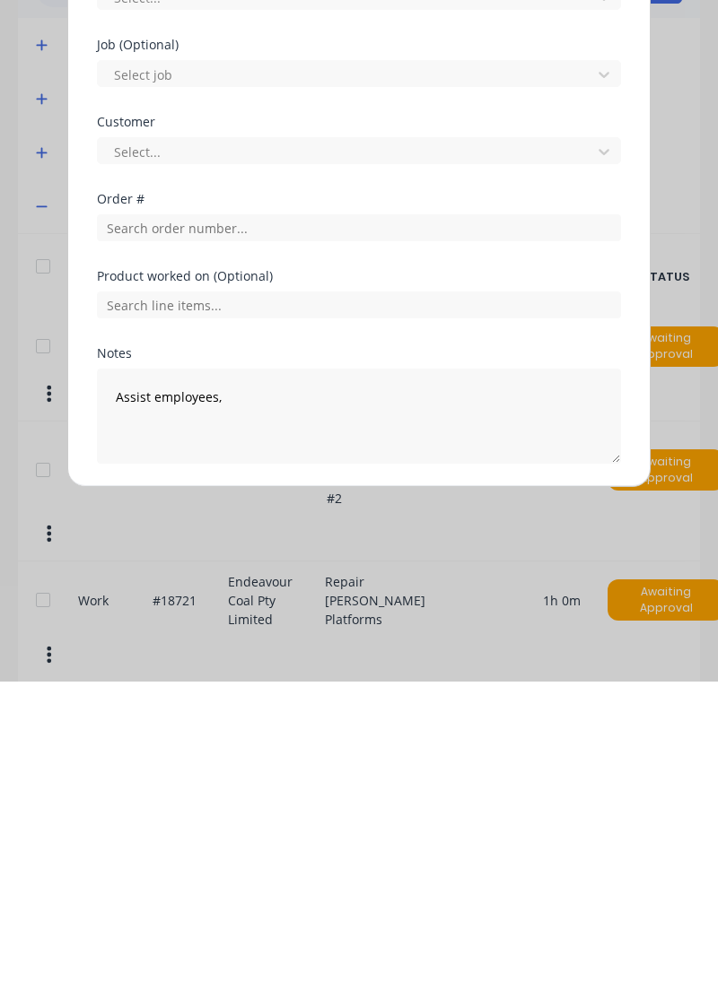
click at [385, 1006] on div "Add timesheet Work Attendance When Date [DATE] Start time Finish time Hours wor…" at bounding box center [359, 504] width 718 height 1008
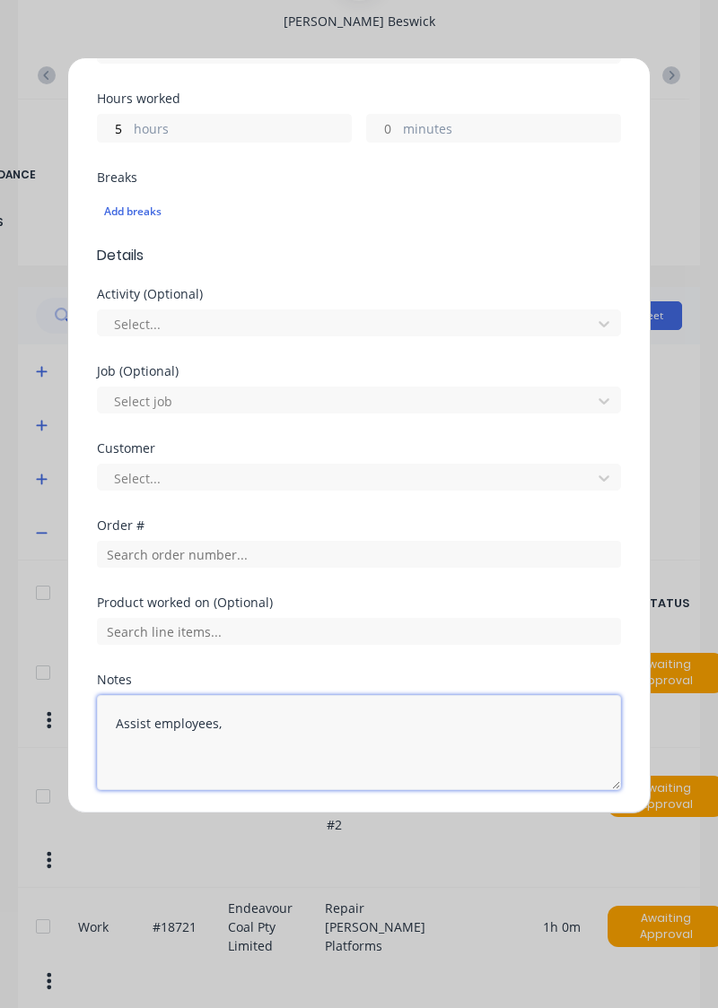
click at [292, 718] on textarea "Assist employees," at bounding box center [359, 742] width 524 height 95
click at [361, 727] on textarea "Assist employees, timesheets," at bounding box center [359, 742] width 524 height 95
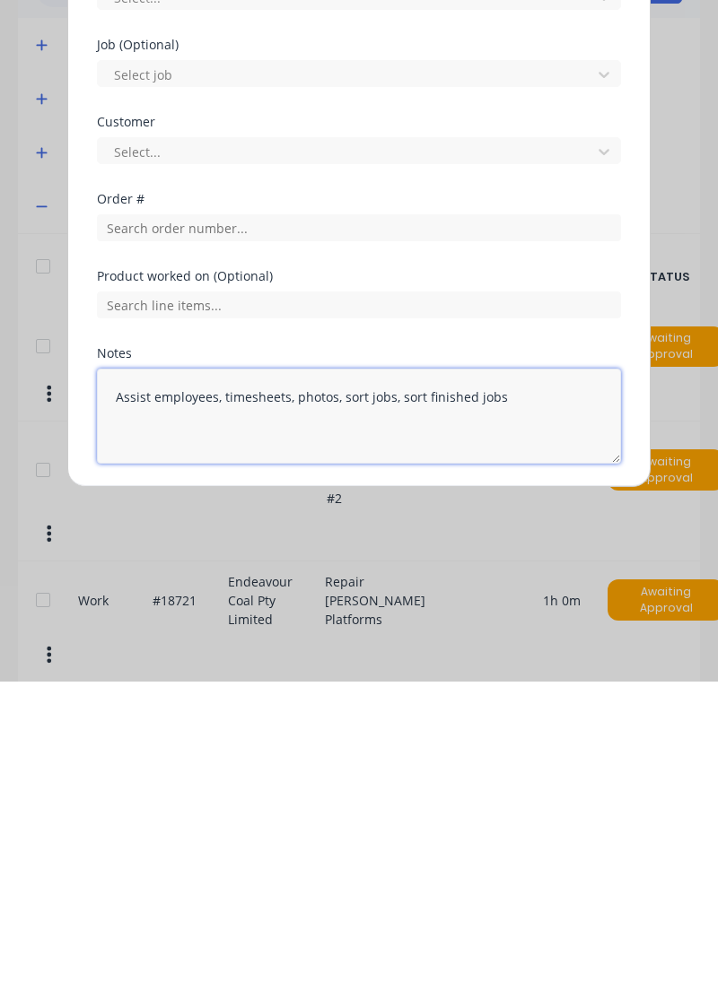
type textarea "Assist employees, timesheets, photos, sort jobs, sort finished jobs"
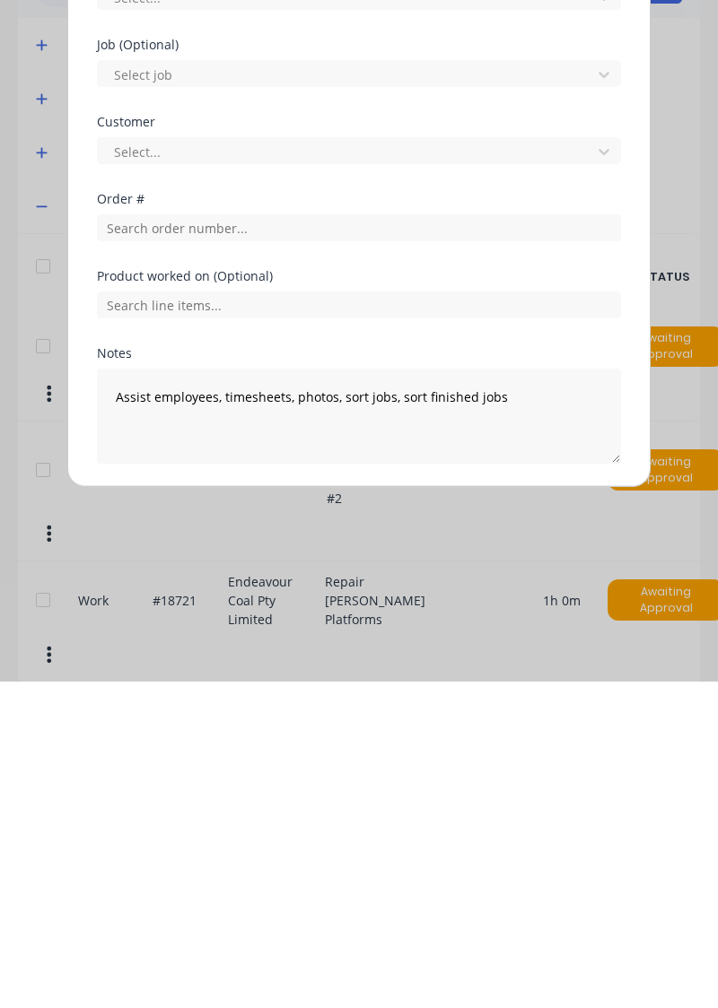
click at [339, 841] on button "Add manual time entry" at bounding box center [316, 833] width 152 height 29
